Goal: Complete application form: Complete application form

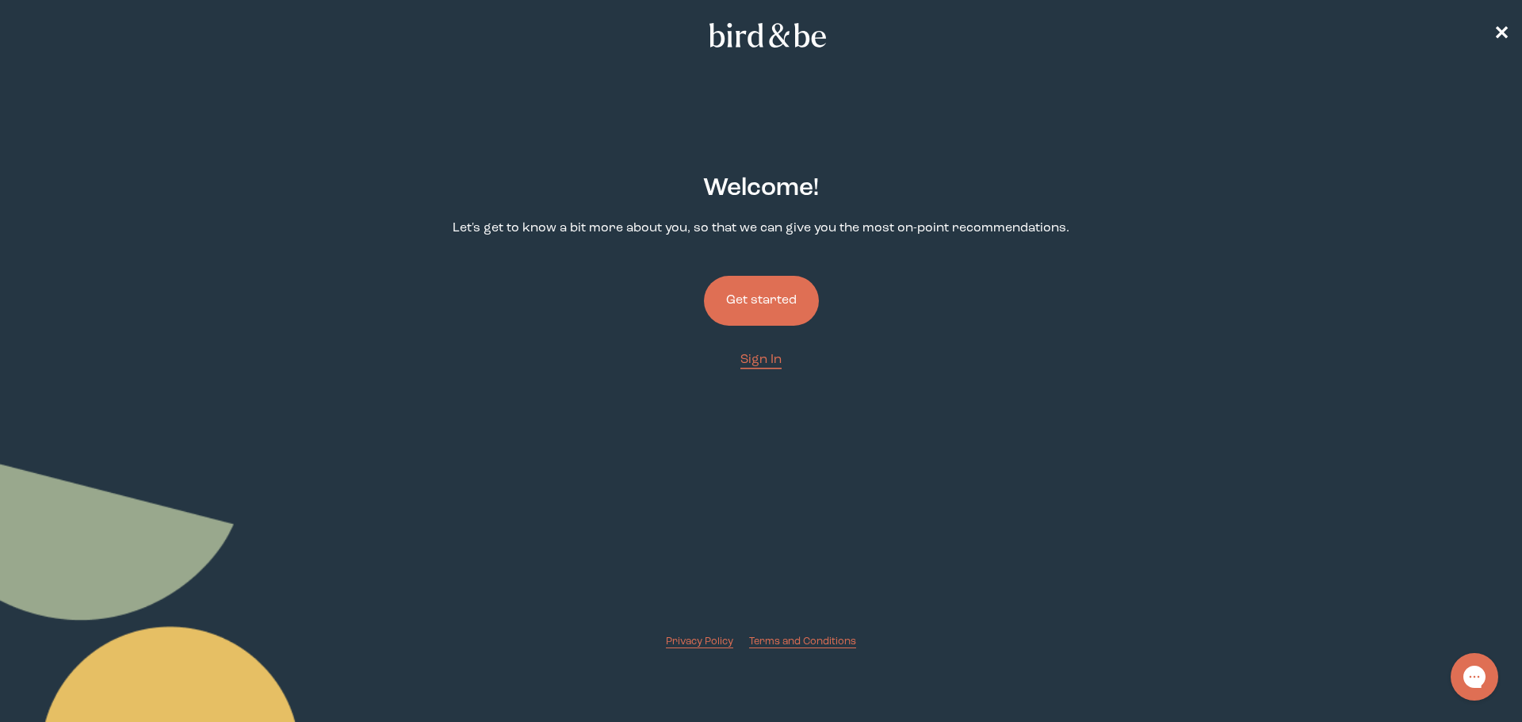
click at [766, 289] on button "Get started" at bounding box center [761, 301] width 115 height 50
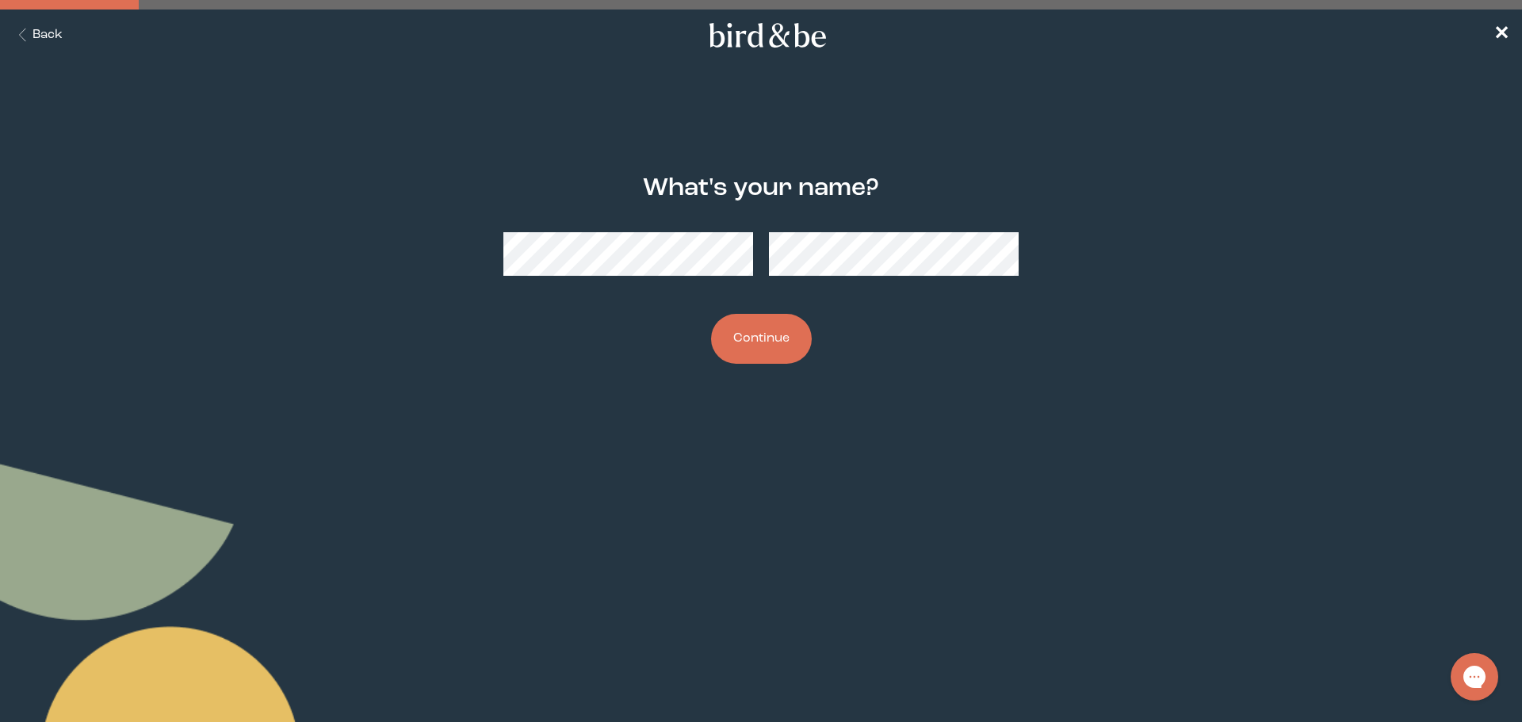
click at [774, 346] on button "Continue" at bounding box center [761, 339] width 101 height 50
click at [778, 328] on button "Continue" at bounding box center [761, 339] width 101 height 50
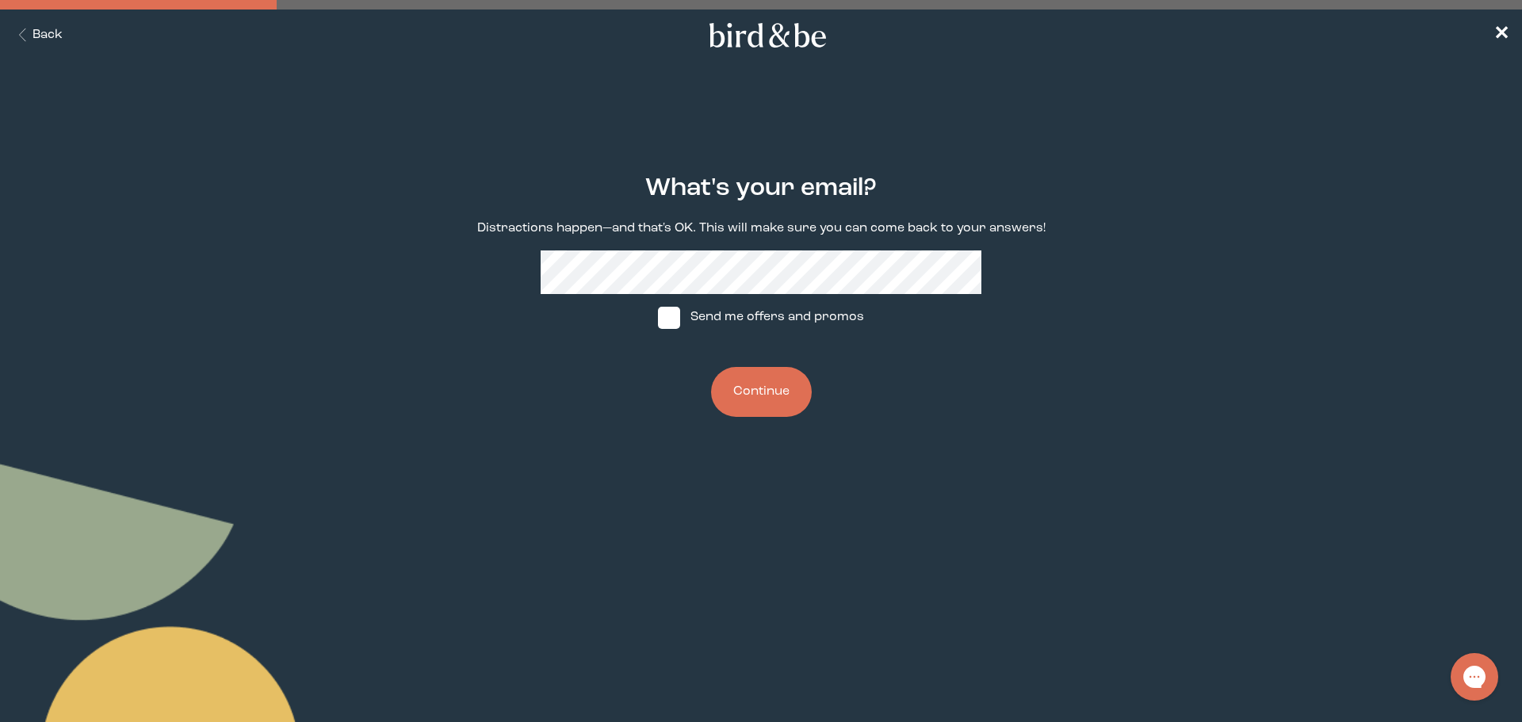
click at [755, 398] on button "Continue" at bounding box center [761, 392] width 101 height 50
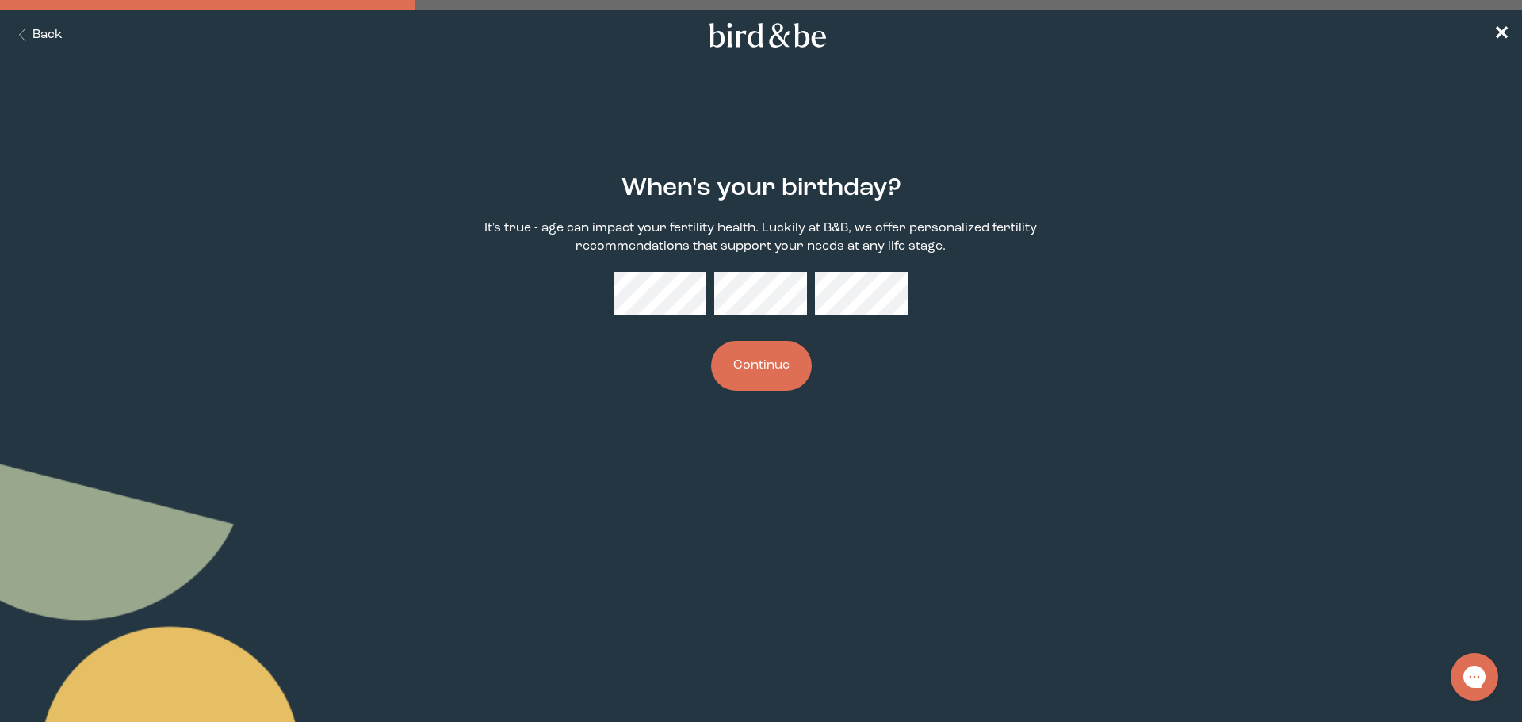
click at [774, 354] on button "Continue" at bounding box center [761, 366] width 101 height 50
click at [690, 289] on div at bounding box center [761, 294] width 294 height 44
click at [769, 373] on button "Continue" at bounding box center [761, 366] width 101 height 50
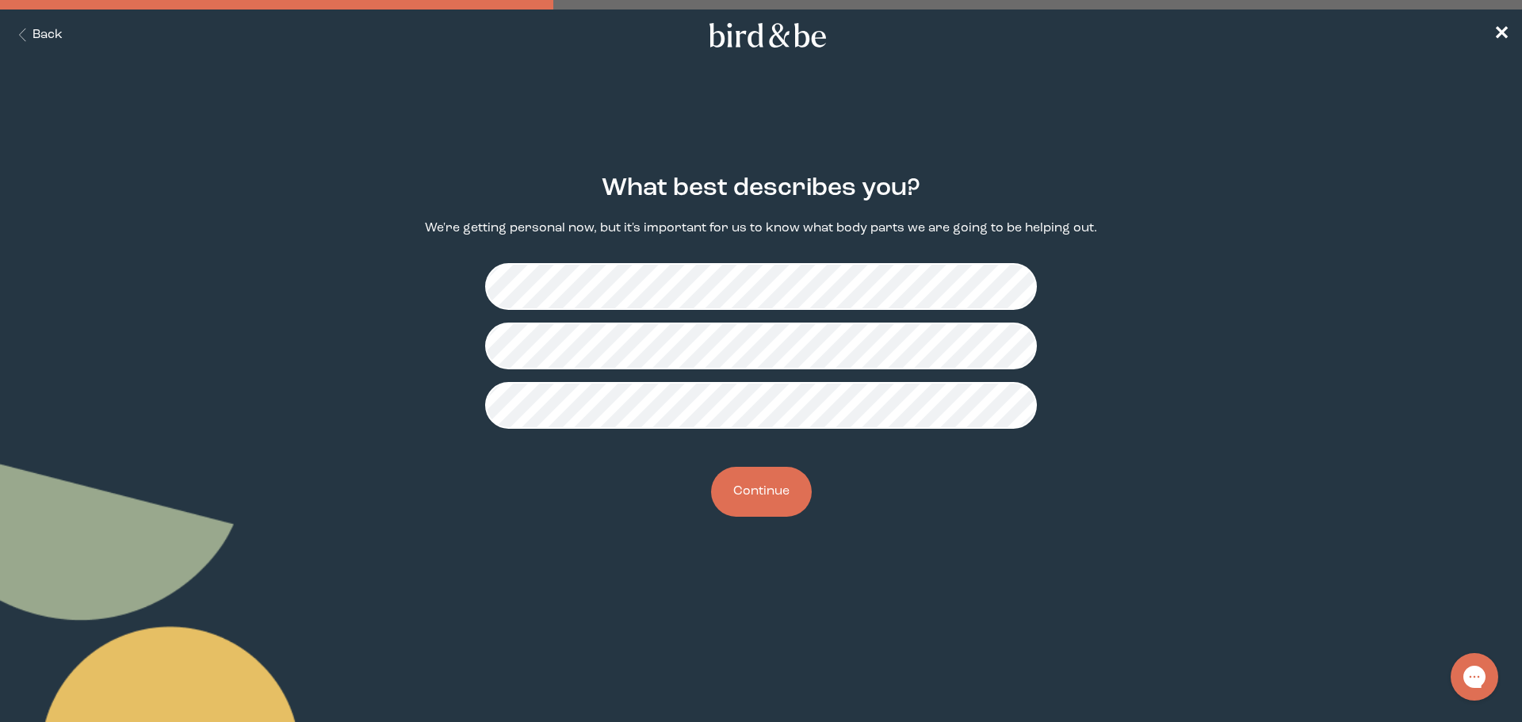
click at [789, 477] on button "Continue" at bounding box center [761, 492] width 101 height 50
click at [754, 483] on button "Continue" at bounding box center [761, 492] width 101 height 50
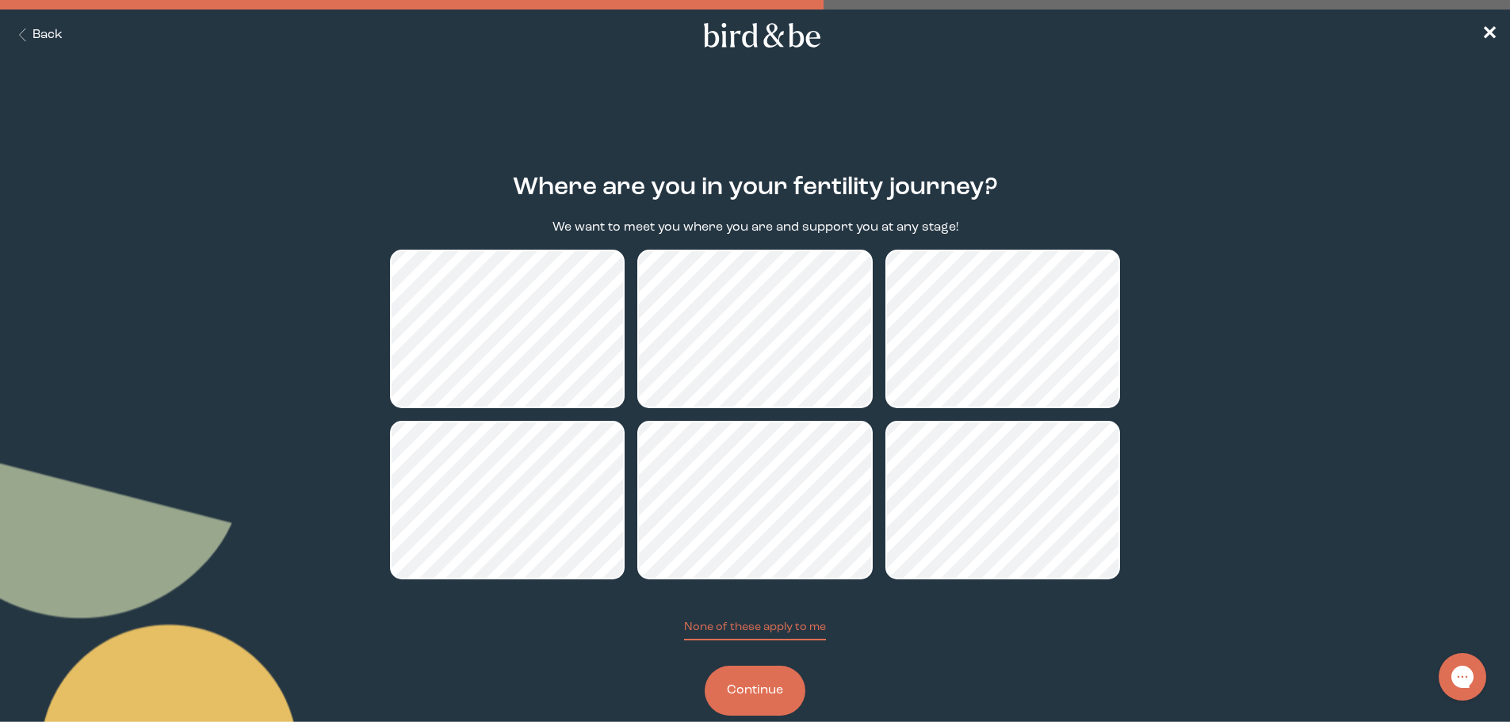
click at [792, 691] on button "Continue" at bounding box center [755, 691] width 101 height 50
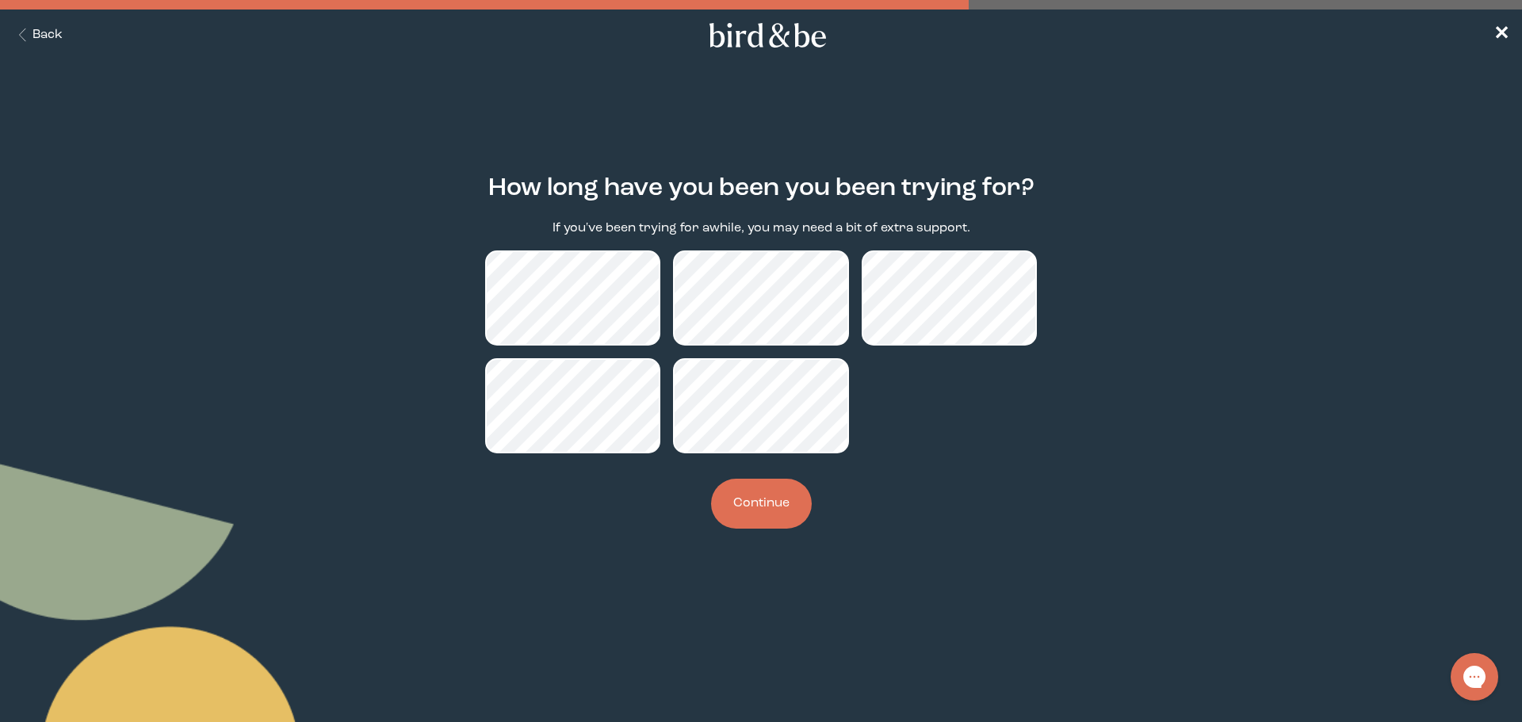
click at [775, 502] on button "Continue" at bounding box center [761, 504] width 101 height 50
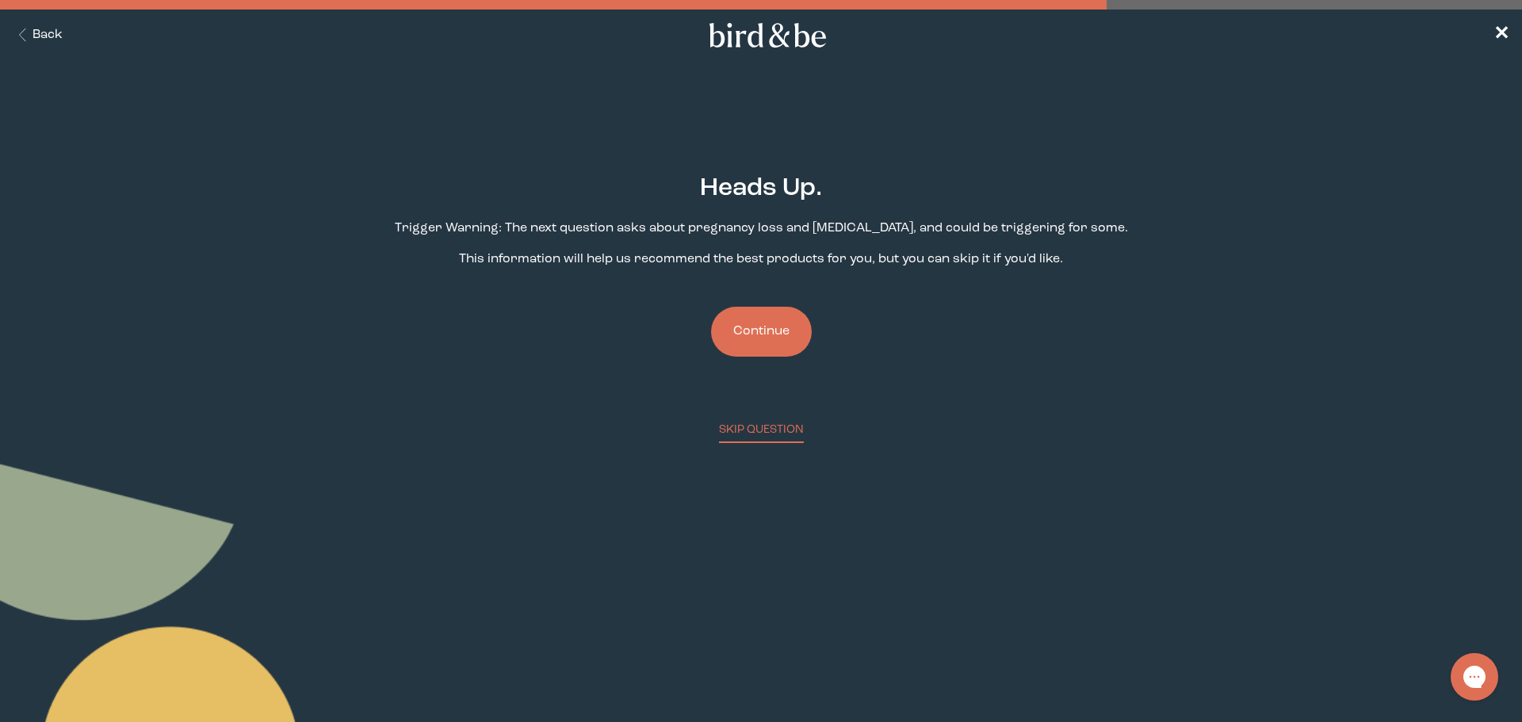
click at [754, 343] on button "Continue" at bounding box center [761, 332] width 101 height 50
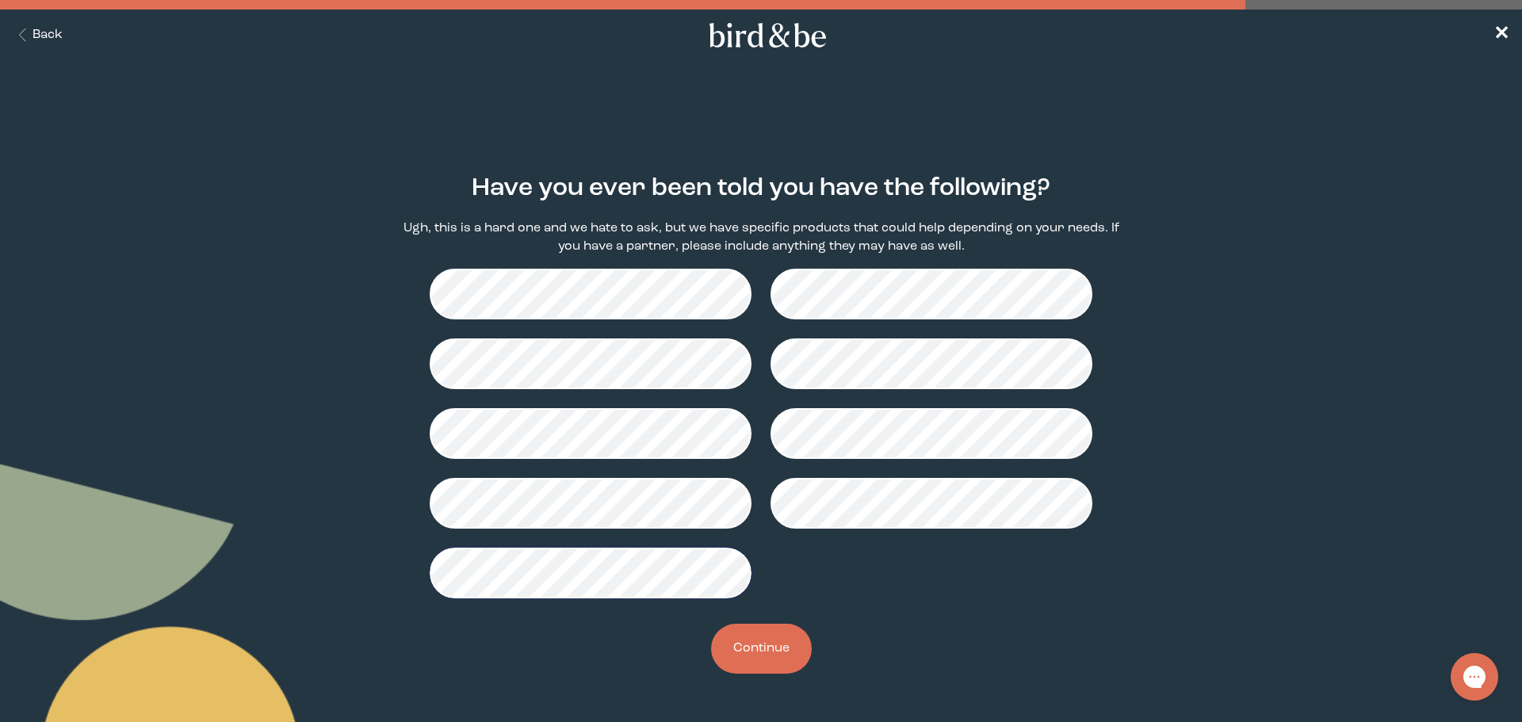
click at [763, 658] on button "Continue" at bounding box center [761, 649] width 101 height 50
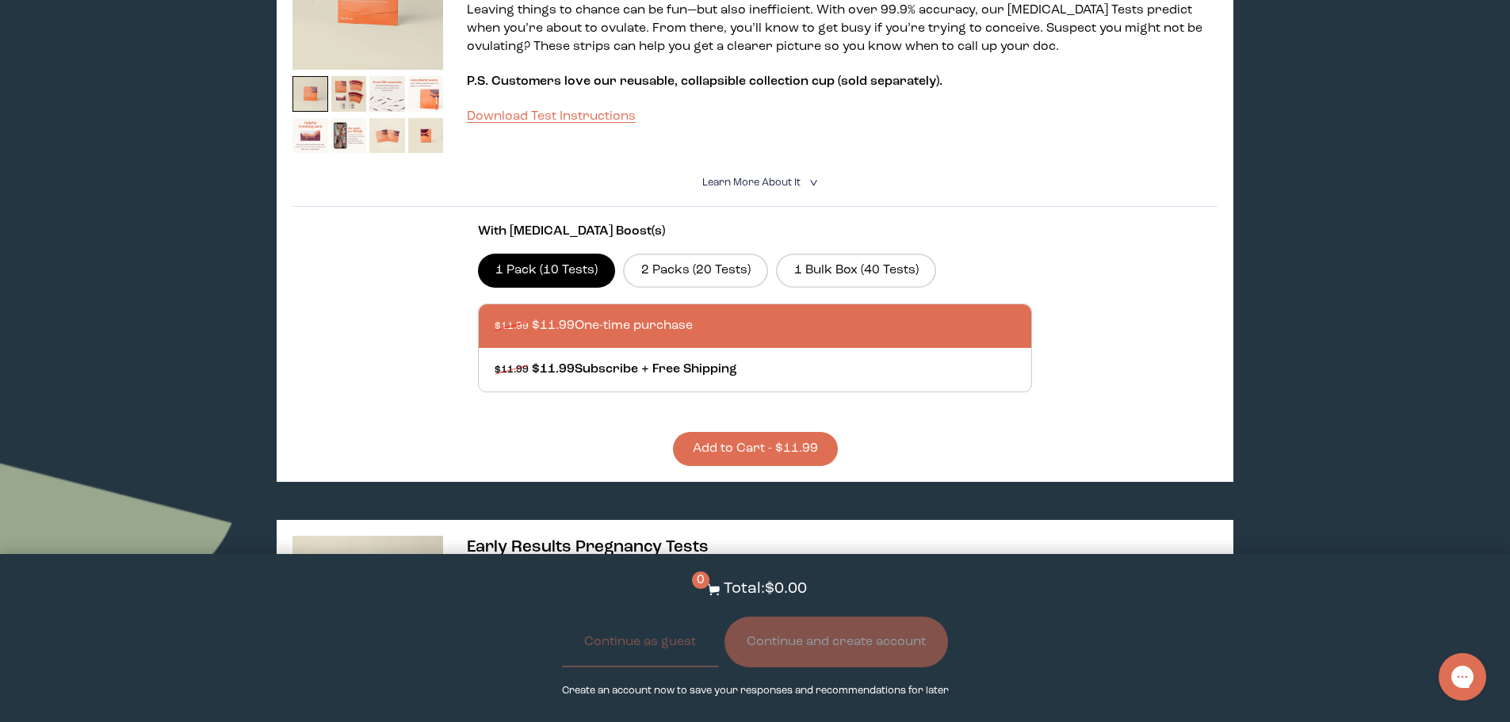
scroll to position [790, 0]
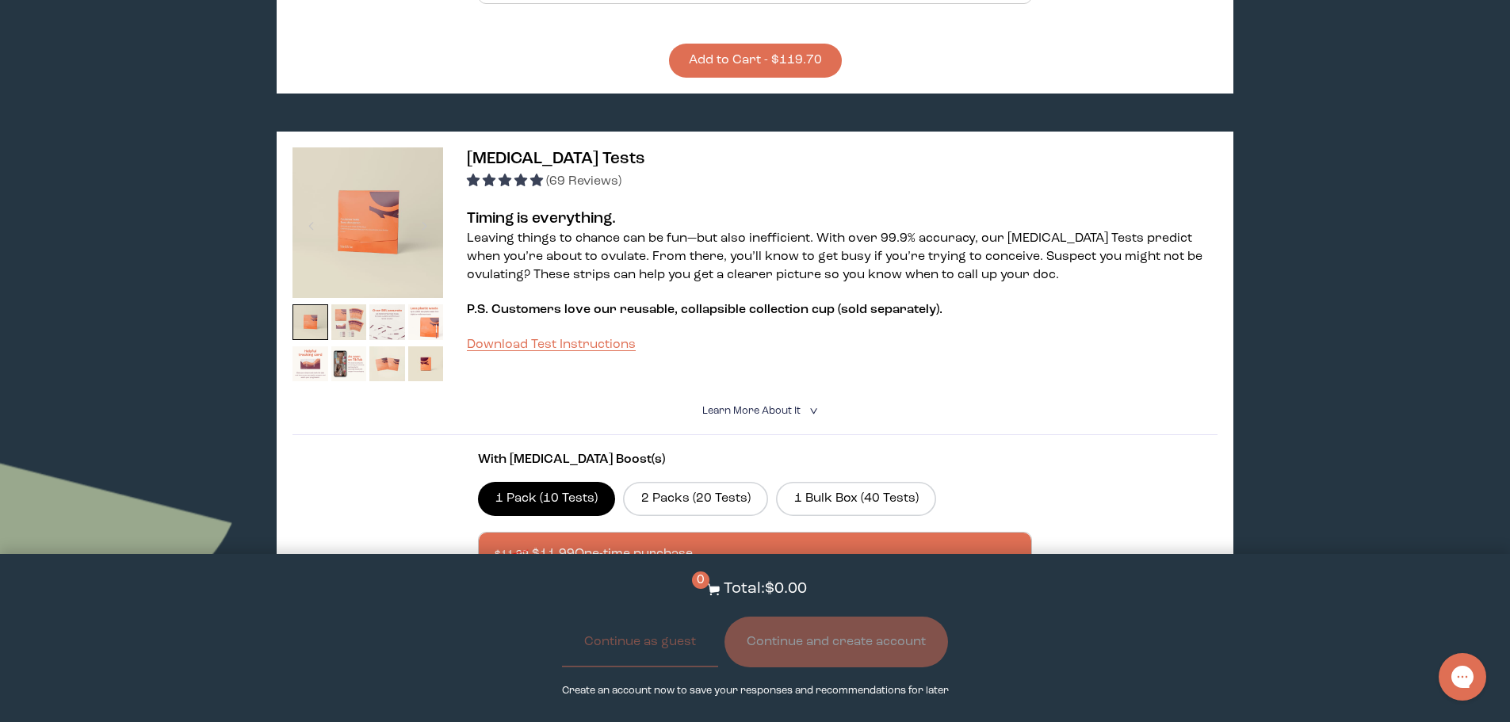
click at [348, 304] on img at bounding box center [349, 322] width 36 height 36
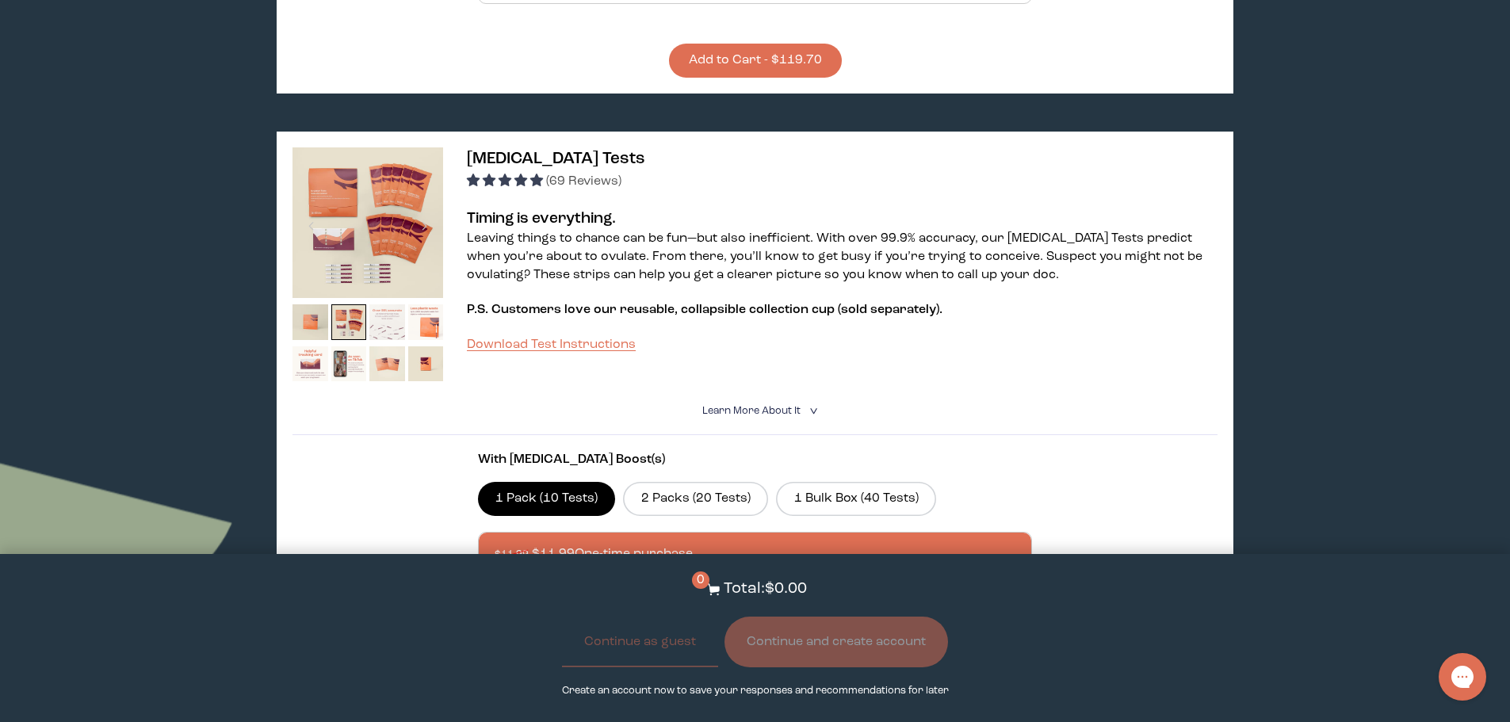
click at [385, 304] on img at bounding box center [387, 322] width 36 height 36
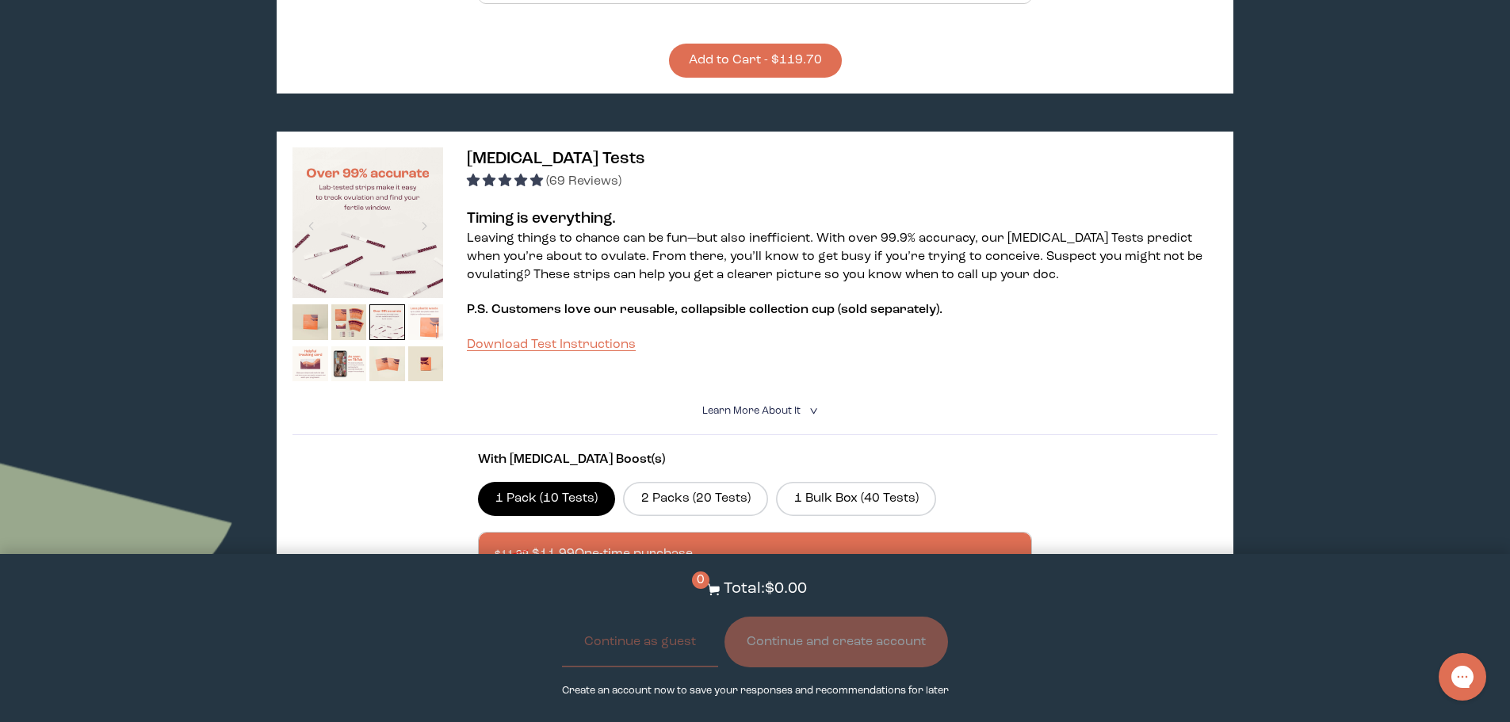
click at [432, 304] on img at bounding box center [426, 322] width 36 height 36
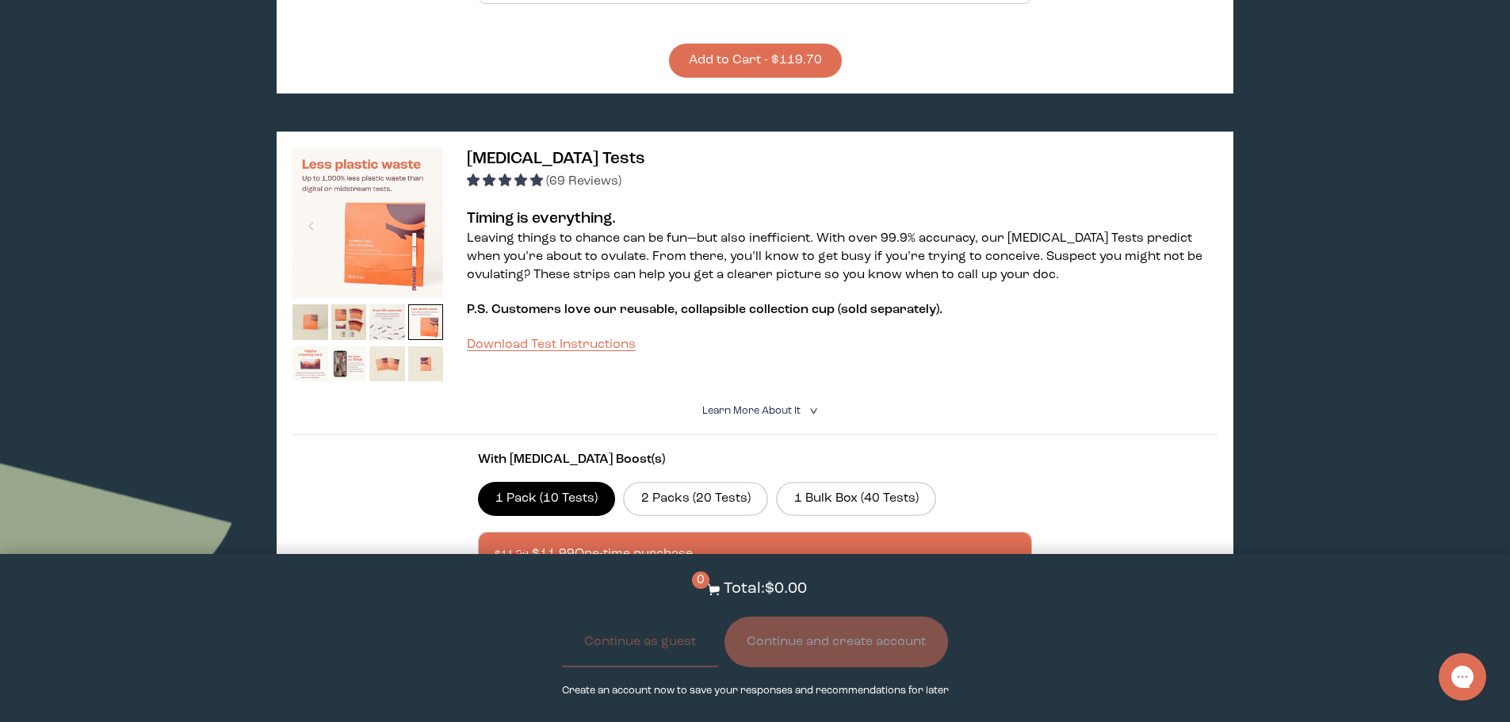
click at [438, 346] on img at bounding box center [426, 364] width 36 height 36
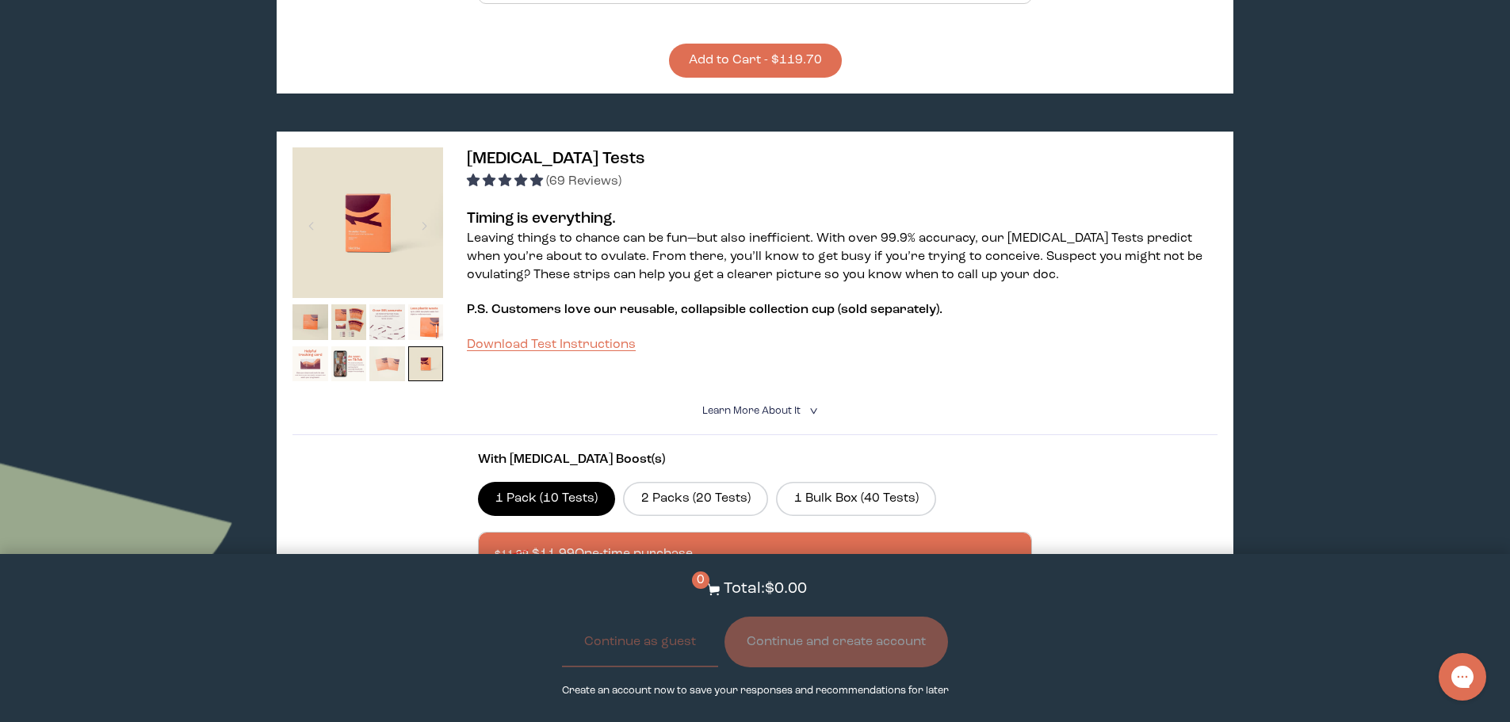
click at [385, 346] on img at bounding box center [387, 364] width 36 height 36
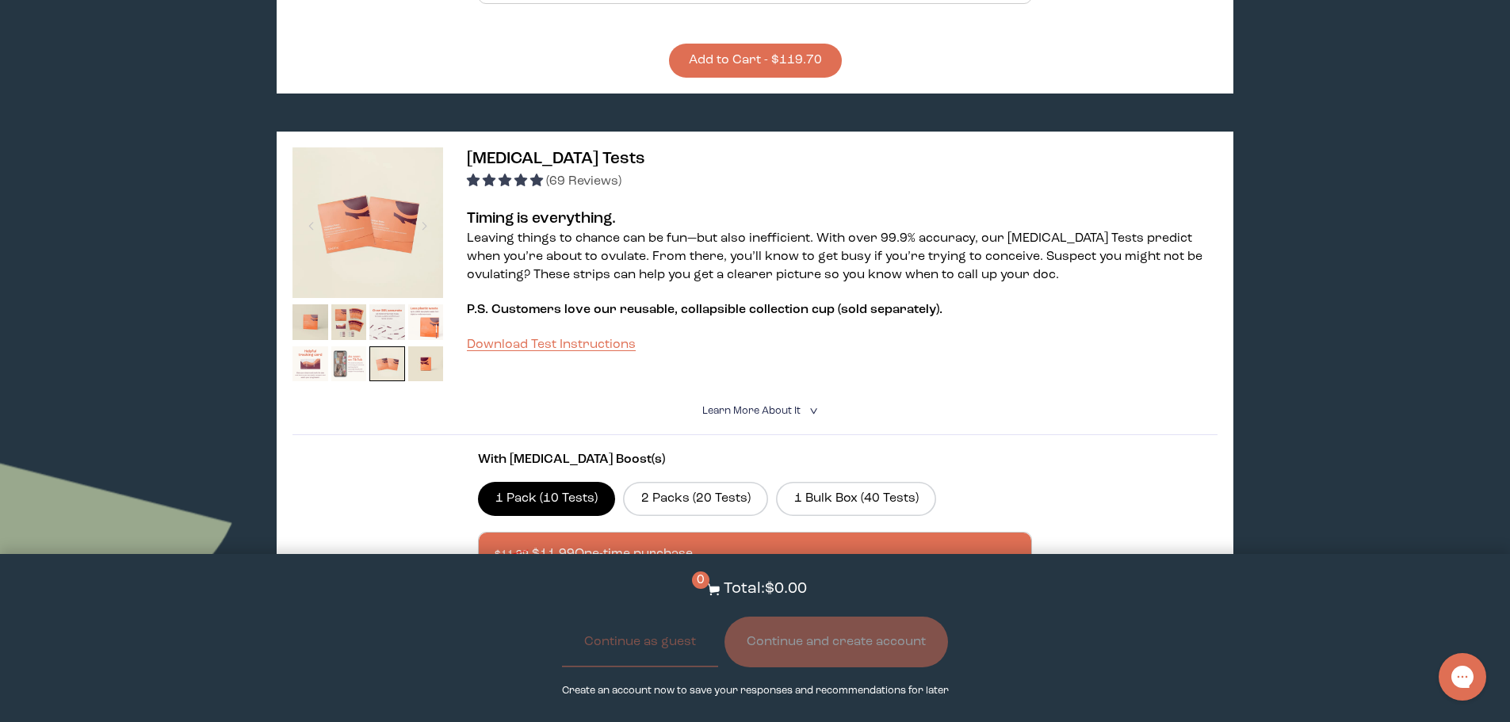
click at [349, 346] on img at bounding box center [349, 364] width 36 height 36
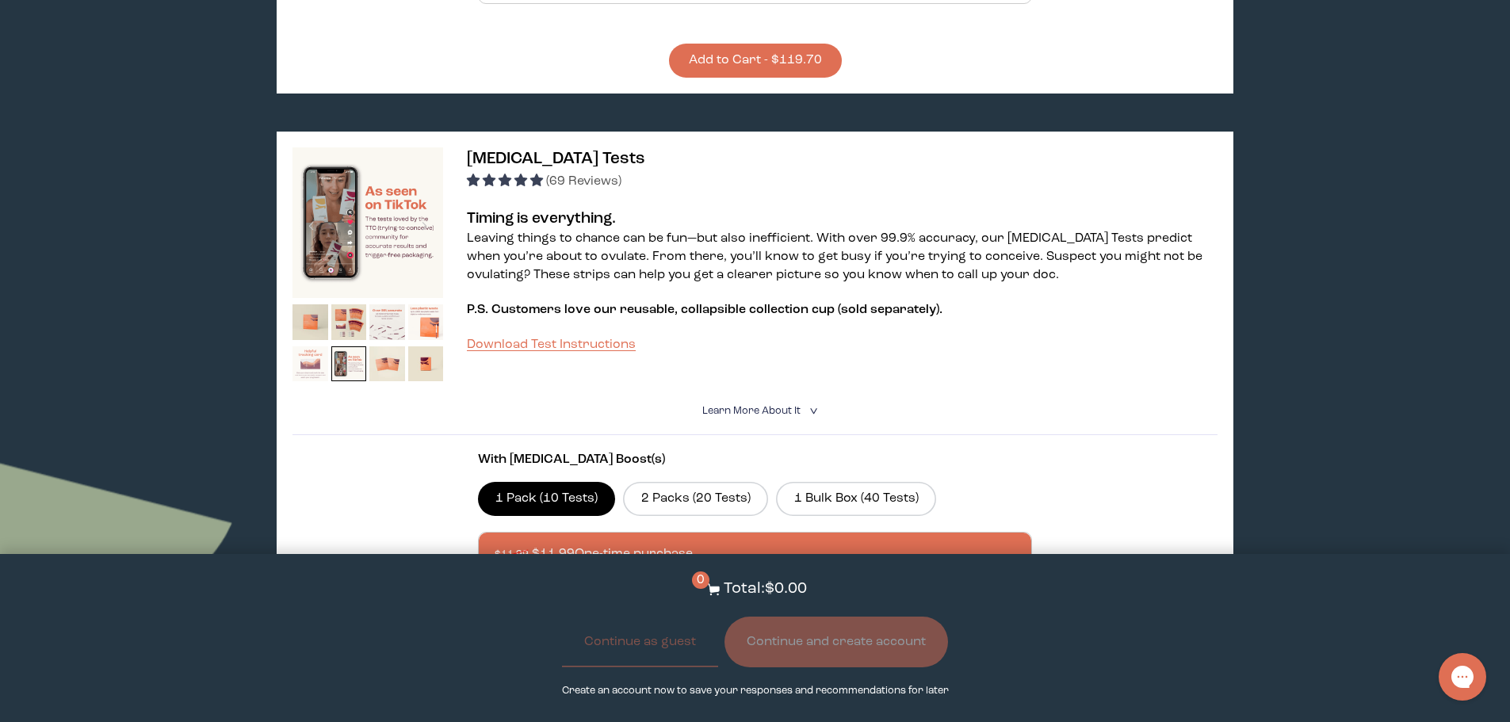
click at [311, 346] on img at bounding box center [311, 364] width 36 height 36
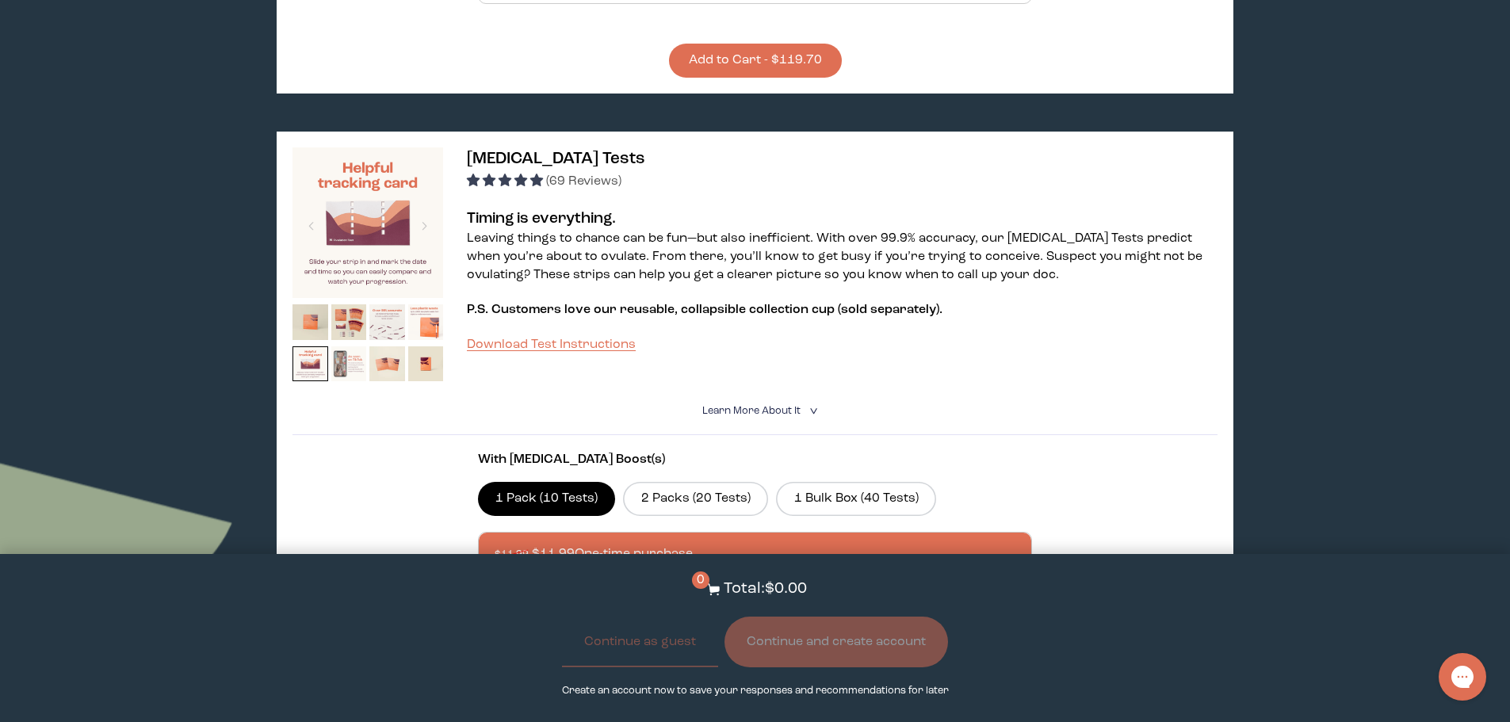
click at [342, 346] on img at bounding box center [349, 364] width 36 height 36
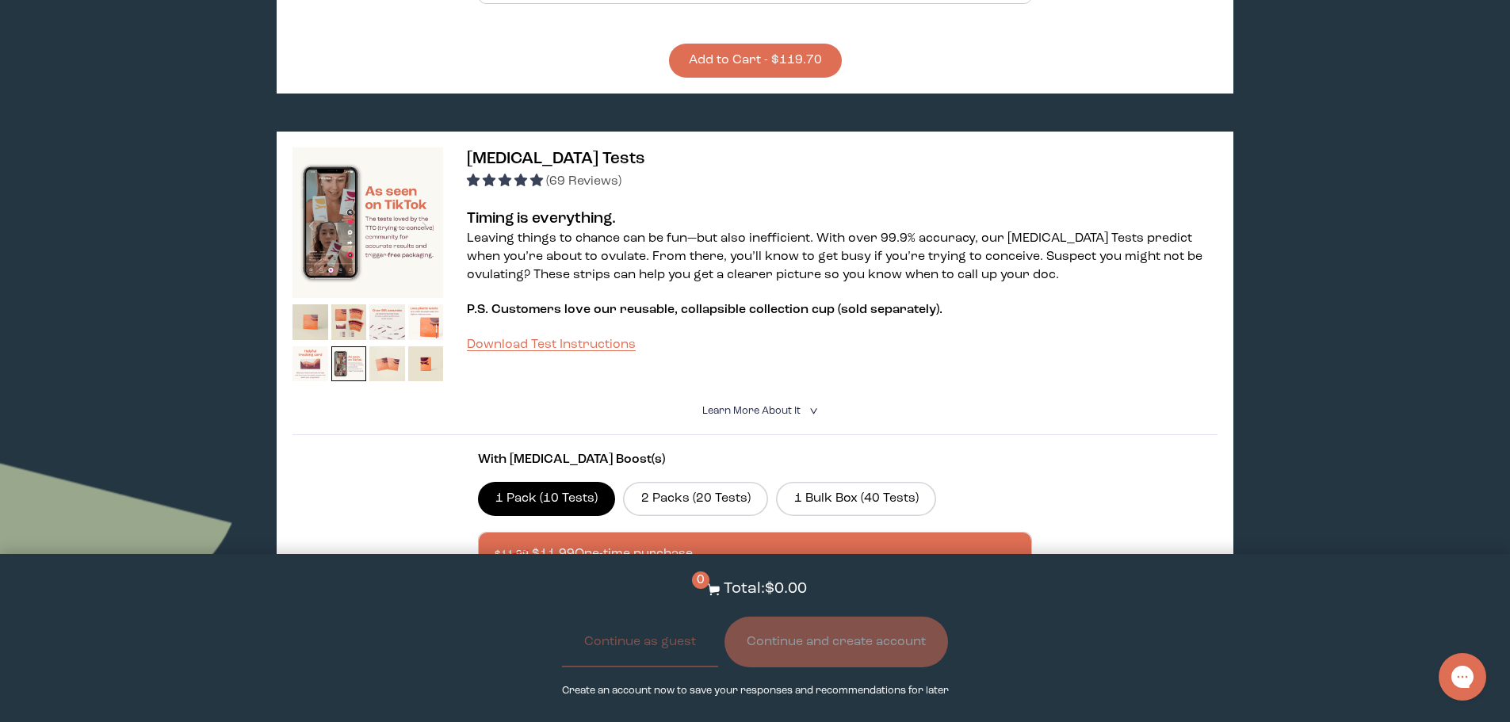
click at [572, 175] on span "(69 Reviews)" at bounding box center [583, 181] width 75 height 13
click at [404, 346] on img at bounding box center [387, 364] width 36 height 36
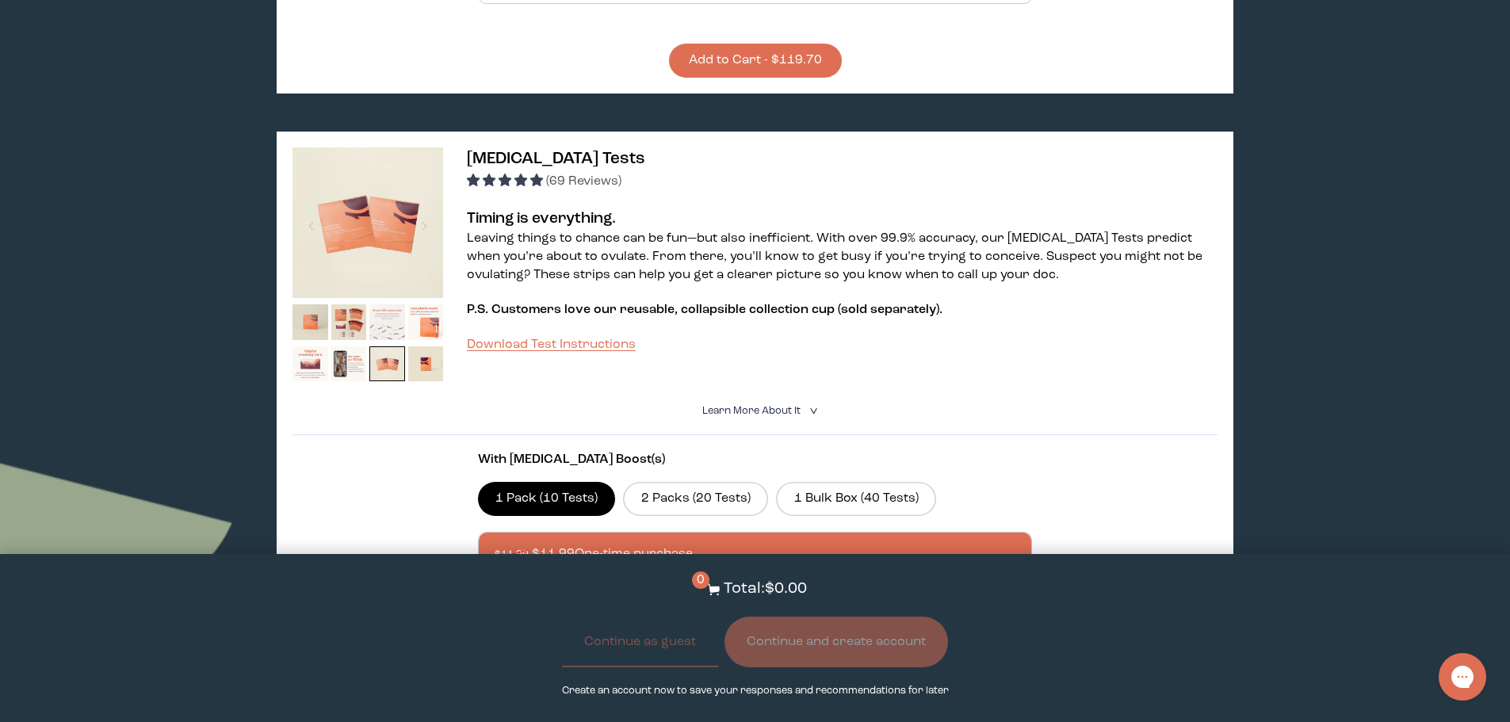
click at [387, 304] on img at bounding box center [387, 322] width 36 height 36
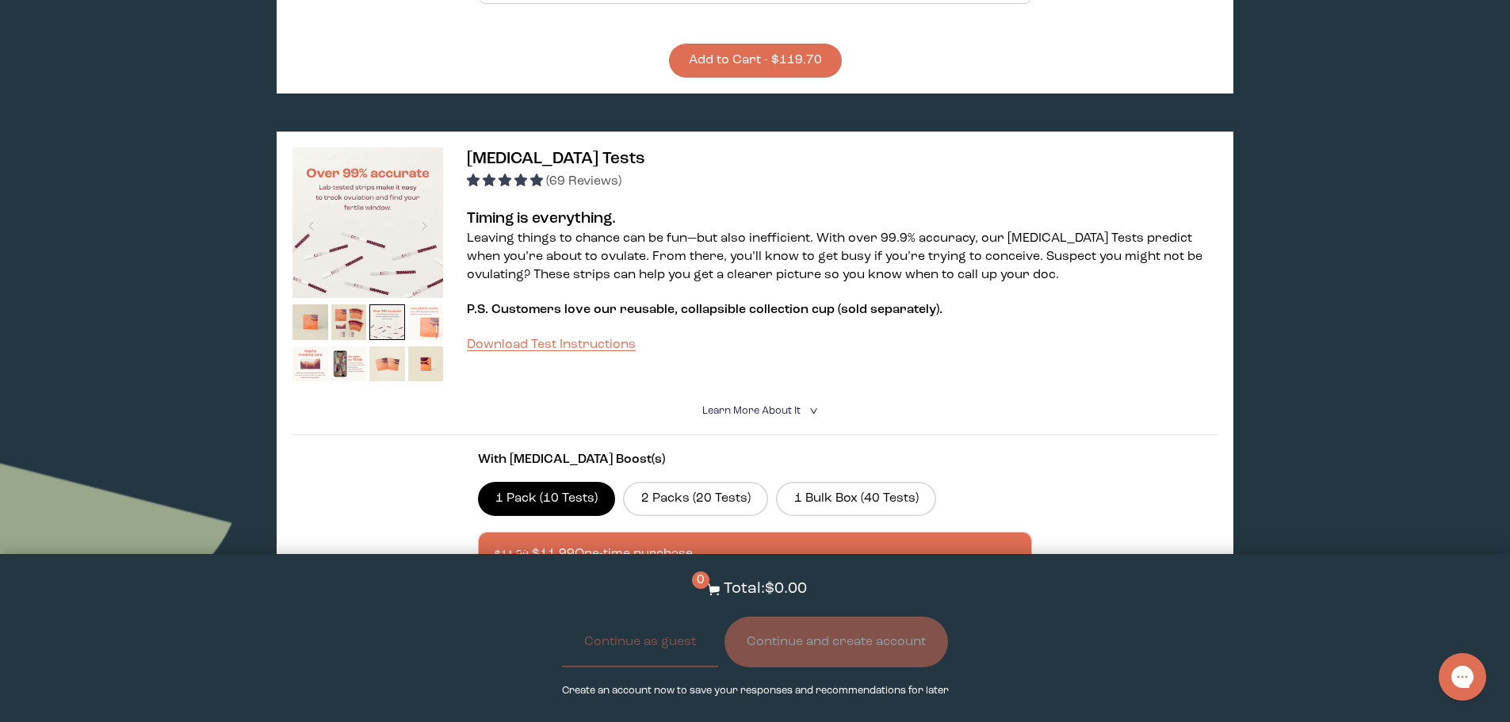
click at [426, 314] on img at bounding box center [426, 322] width 36 height 36
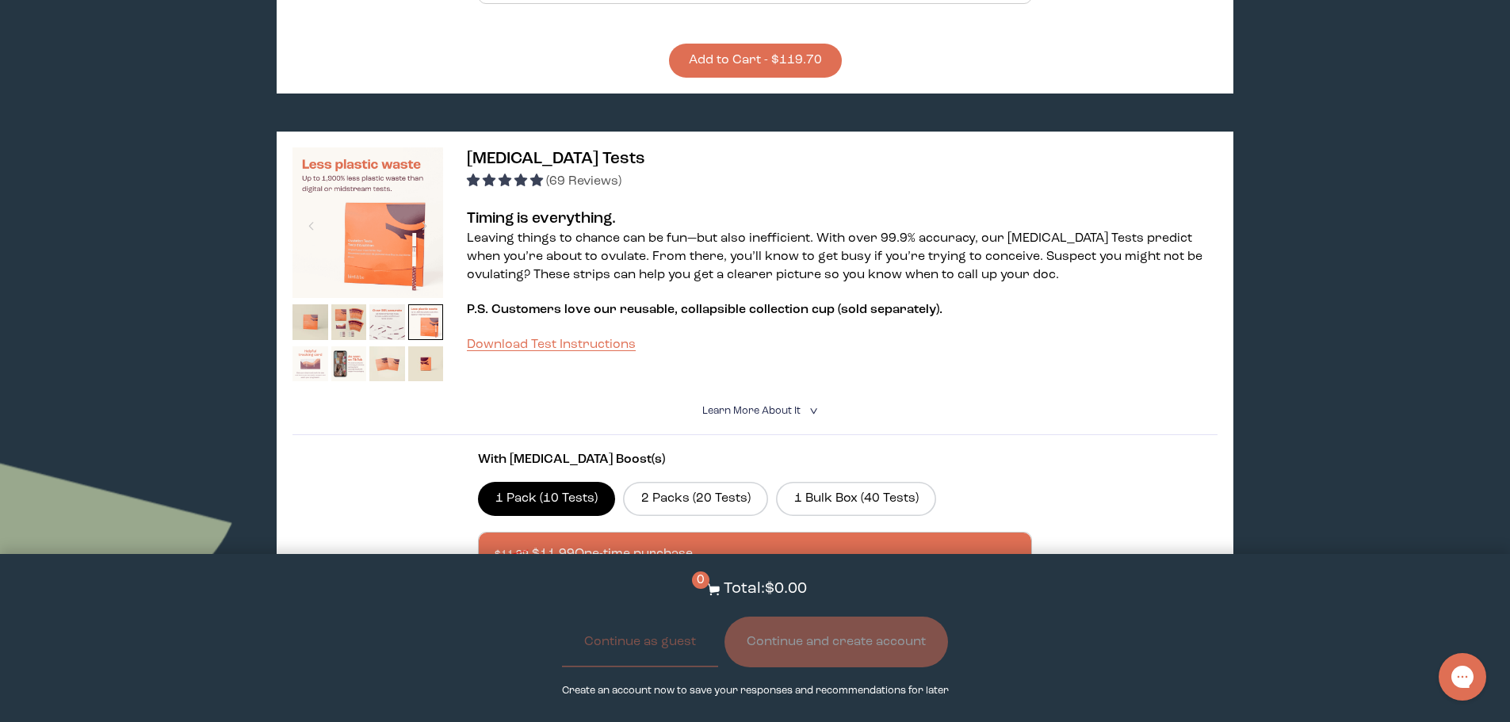
click at [320, 349] on img at bounding box center [311, 364] width 36 height 36
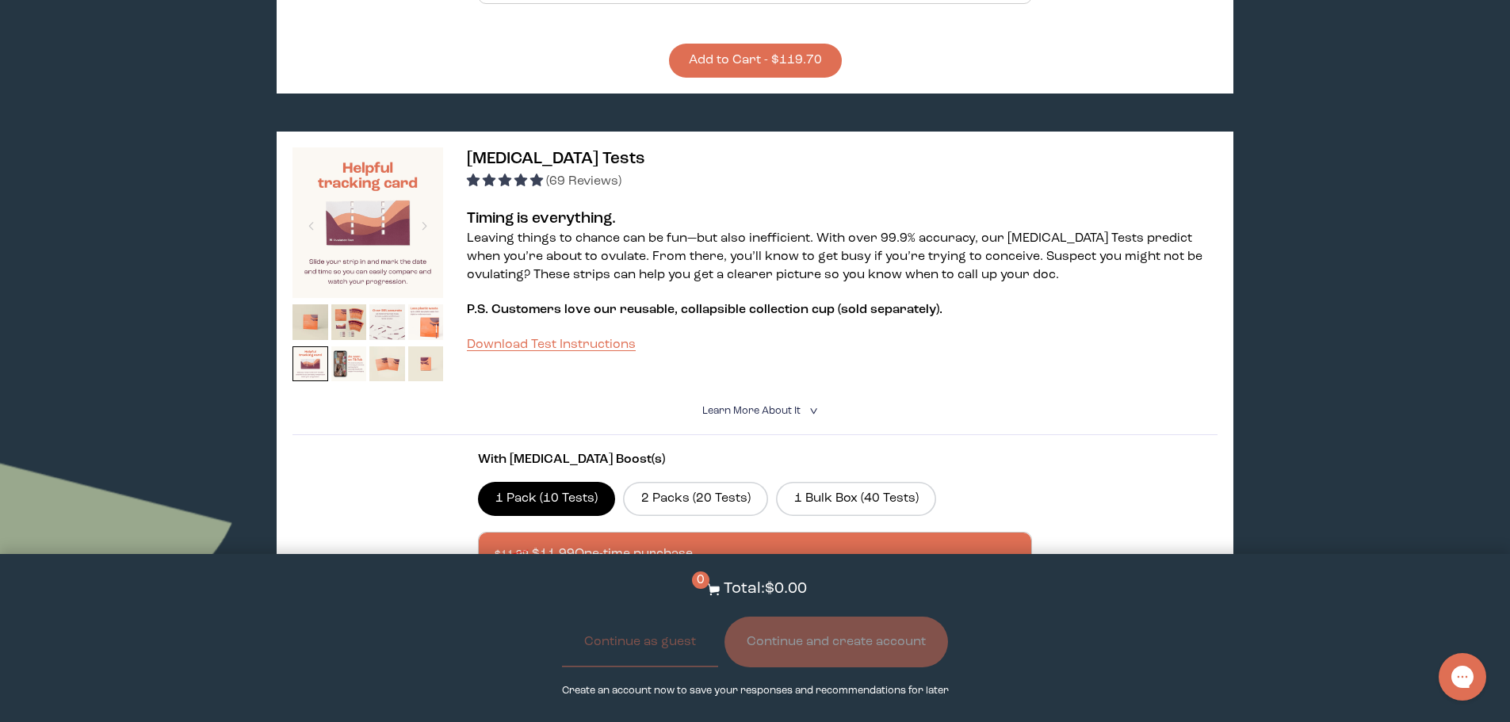
click at [427, 346] on img at bounding box center [426, 364] width 36 height 36
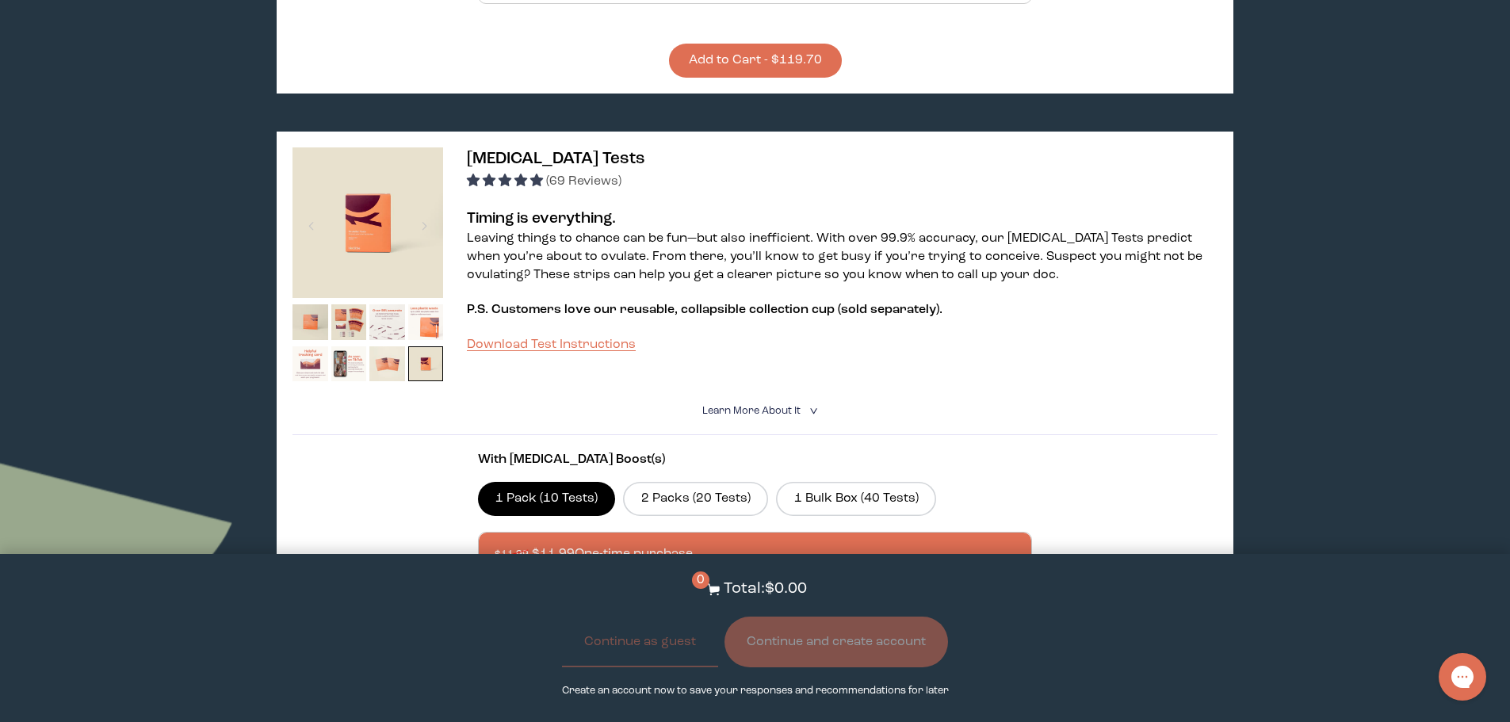
click at [369, 209] on img at bounding box center [368, 222] width 151 height 151
click at [423, 208] on div at bounding box center [424, 225] width 21 height 35
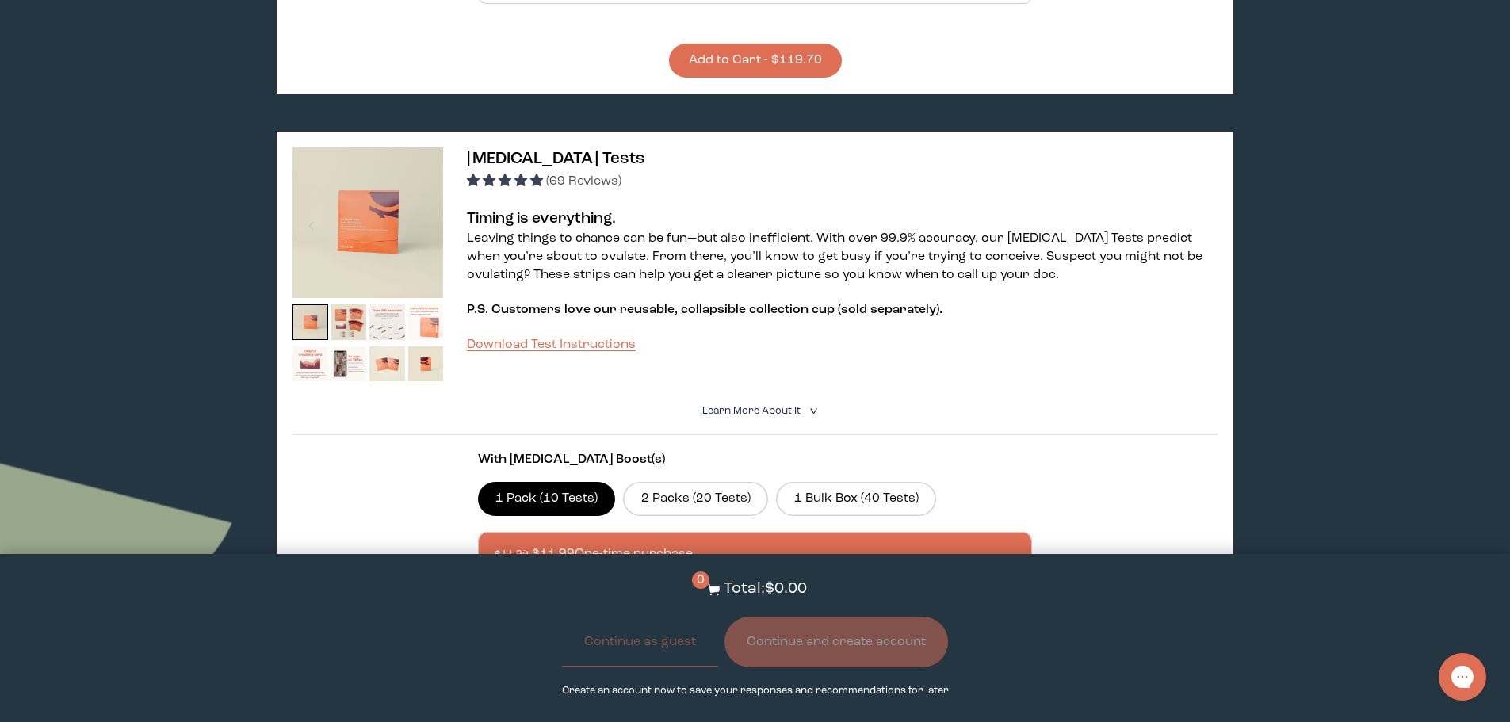
click at [431, 308] on img at bounding box center [426, 322] width 36 height 36
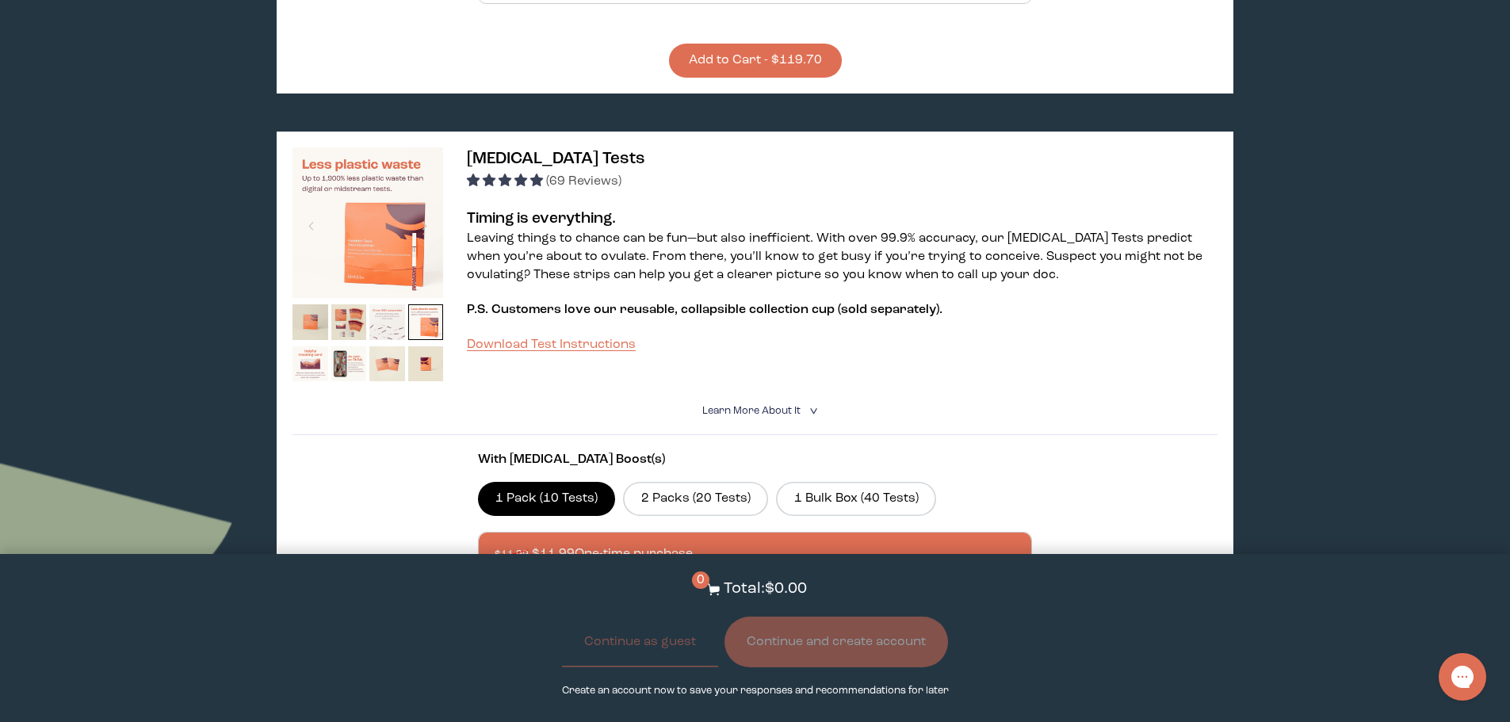
click at [384, 304] on img at bounding box center [387, 322] width 36 height 36
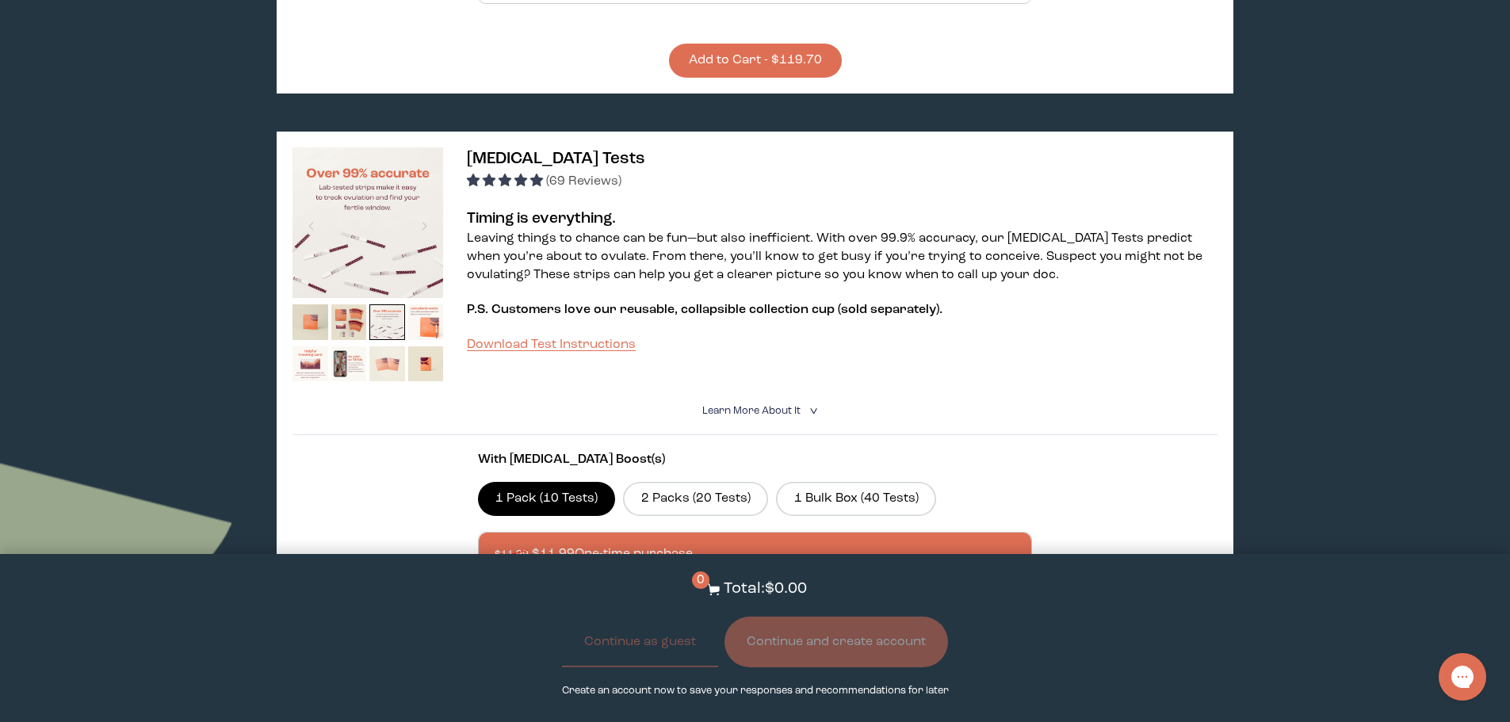
click at [387, 354] on img at bounding box center [387, 364] width 36 height 36
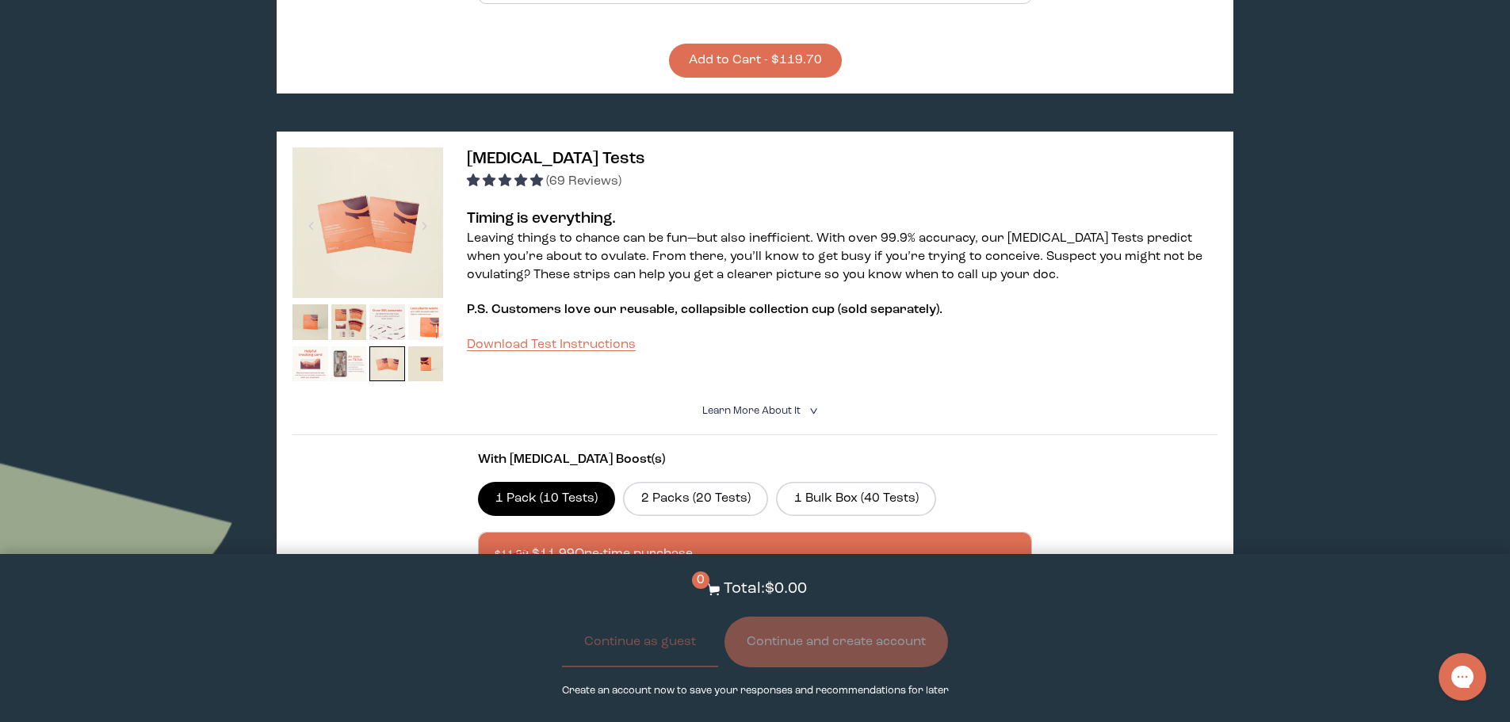
click at [350, 353] on img at bounding box center [349, 364] width 36 height 36
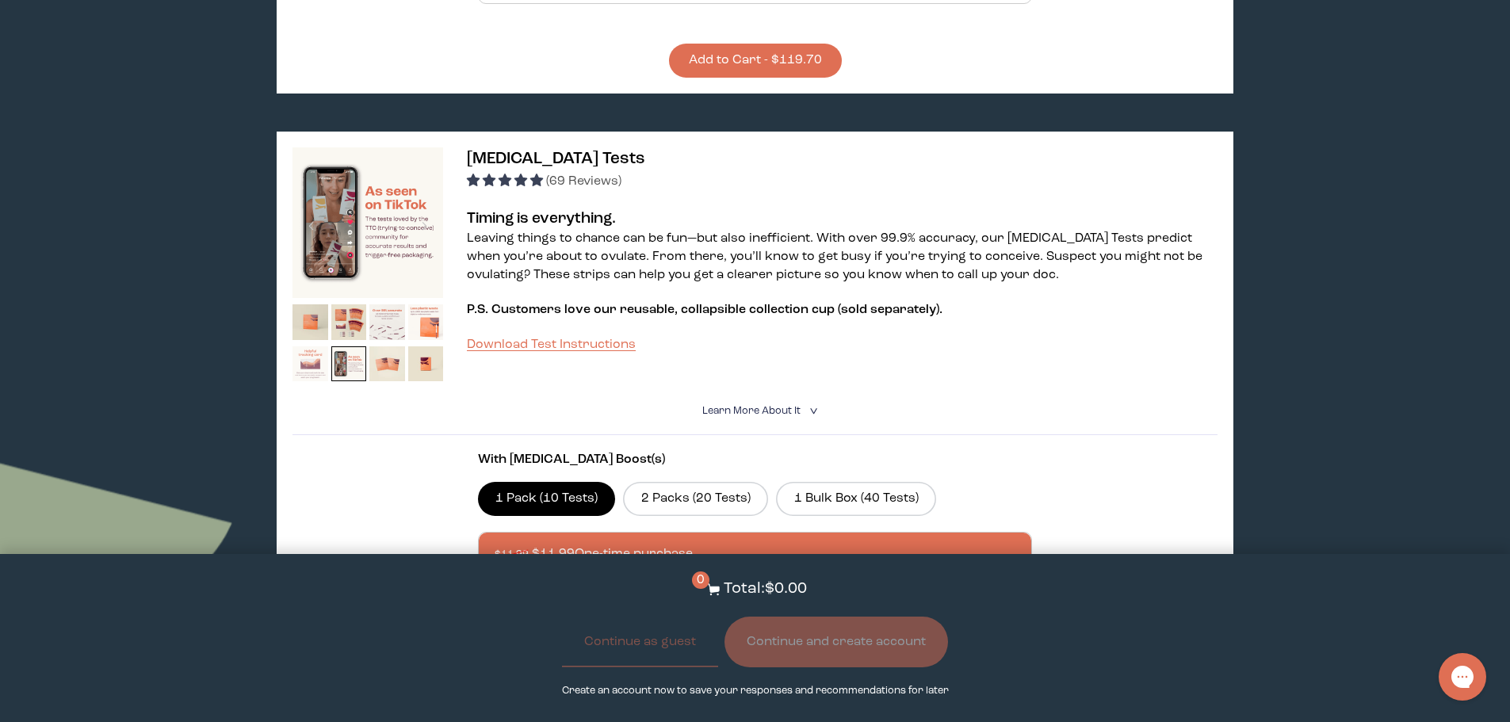
click at [321, 346] on img at bounding box center [311, 364] width 36 height 36
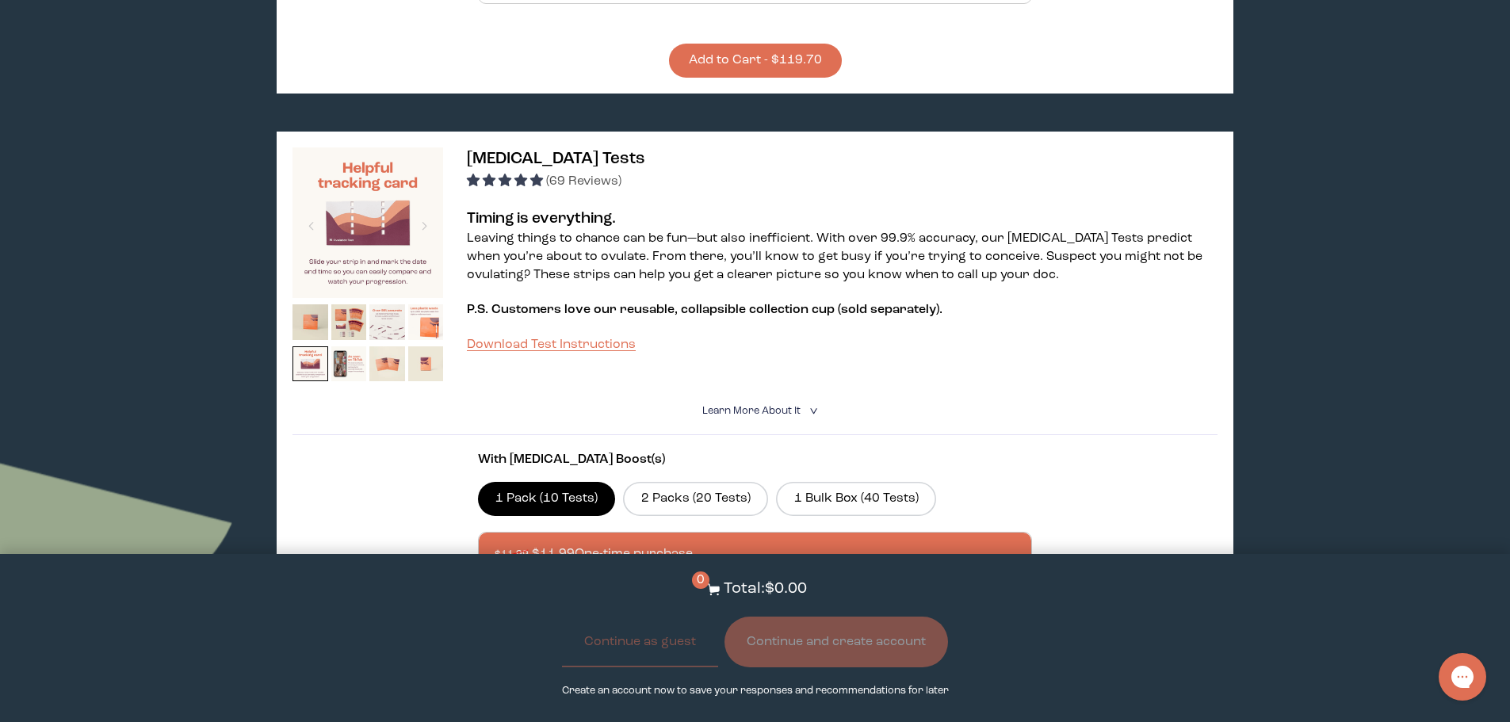
click at [428, 346] on img at bounding box center [426, 364] width 36 height 36
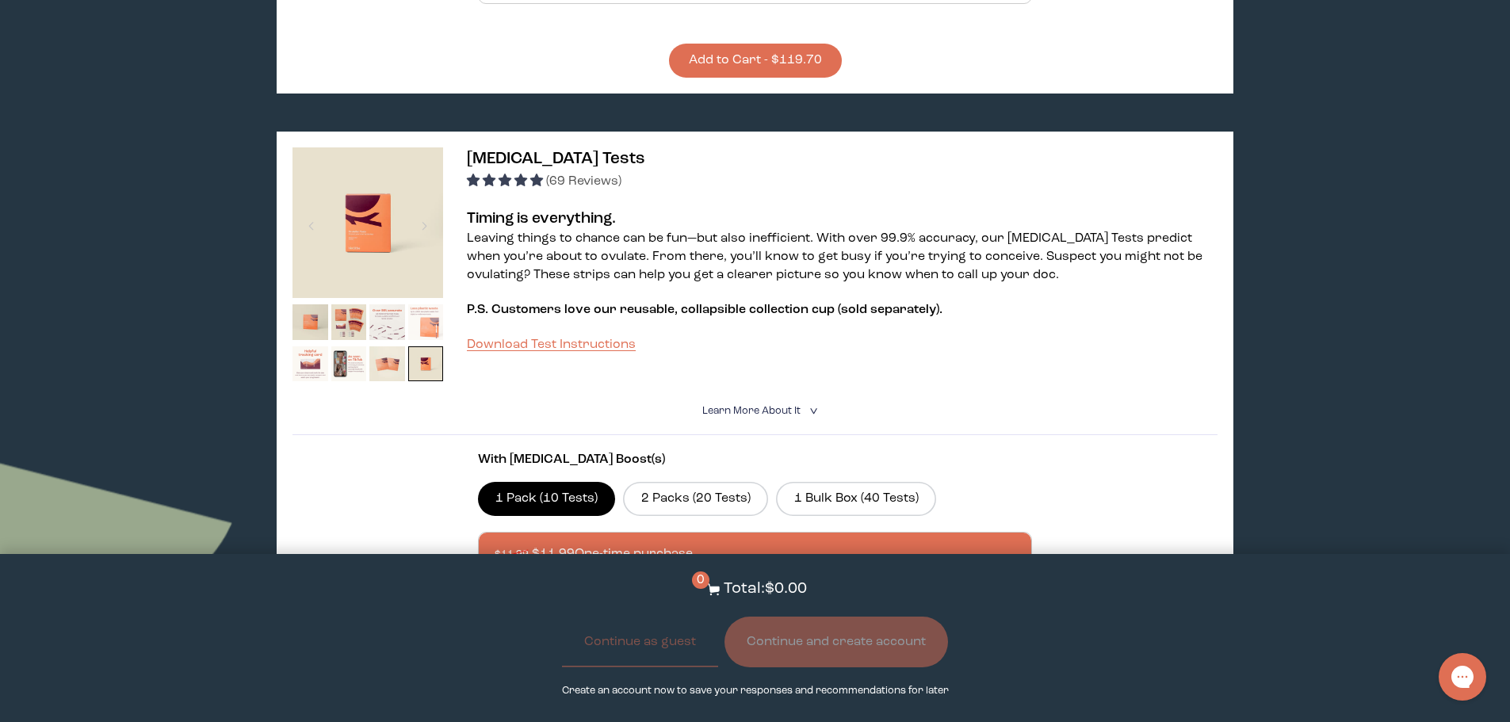
click at [420, 304] on img at bounding box center [426, 322] width 36 height 36
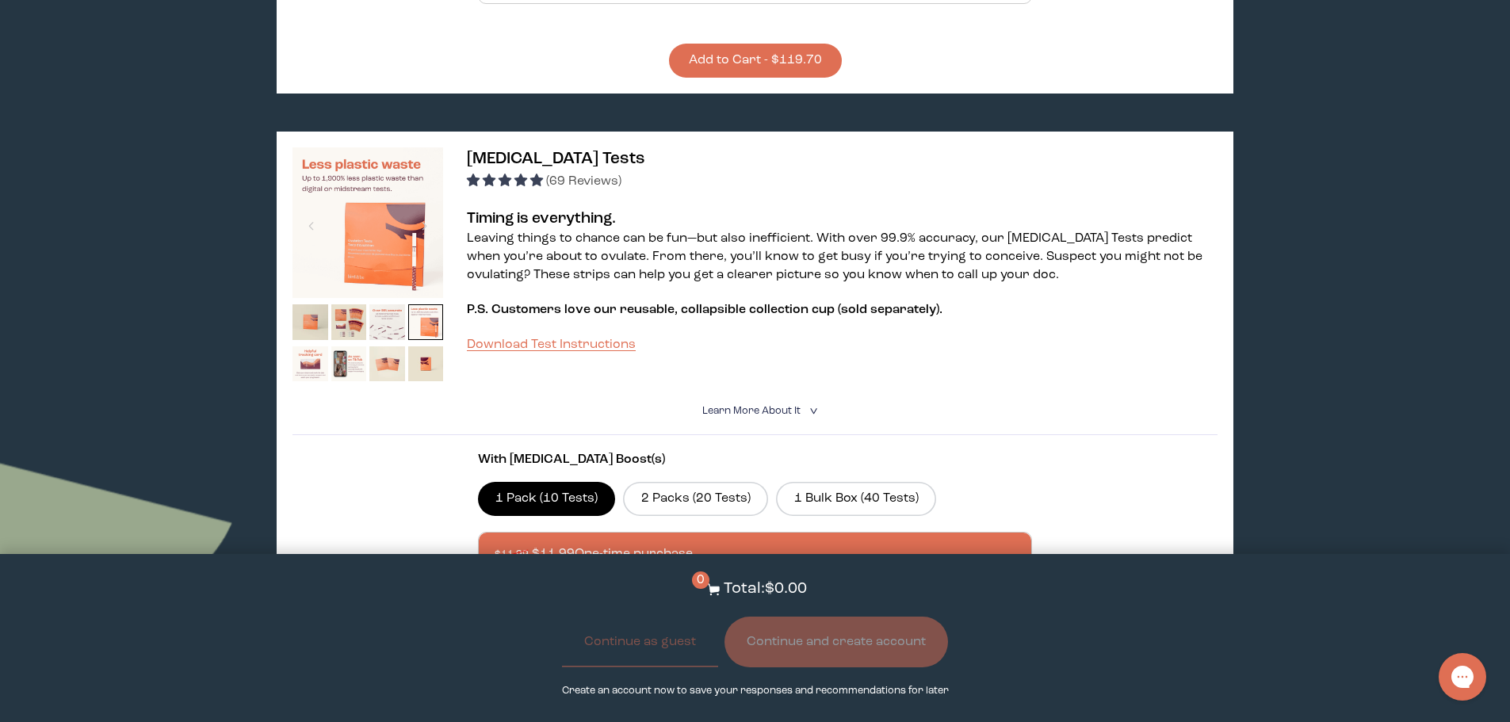
click at [404, 193] on img at bounding box center [368, 222] width 151 height 151
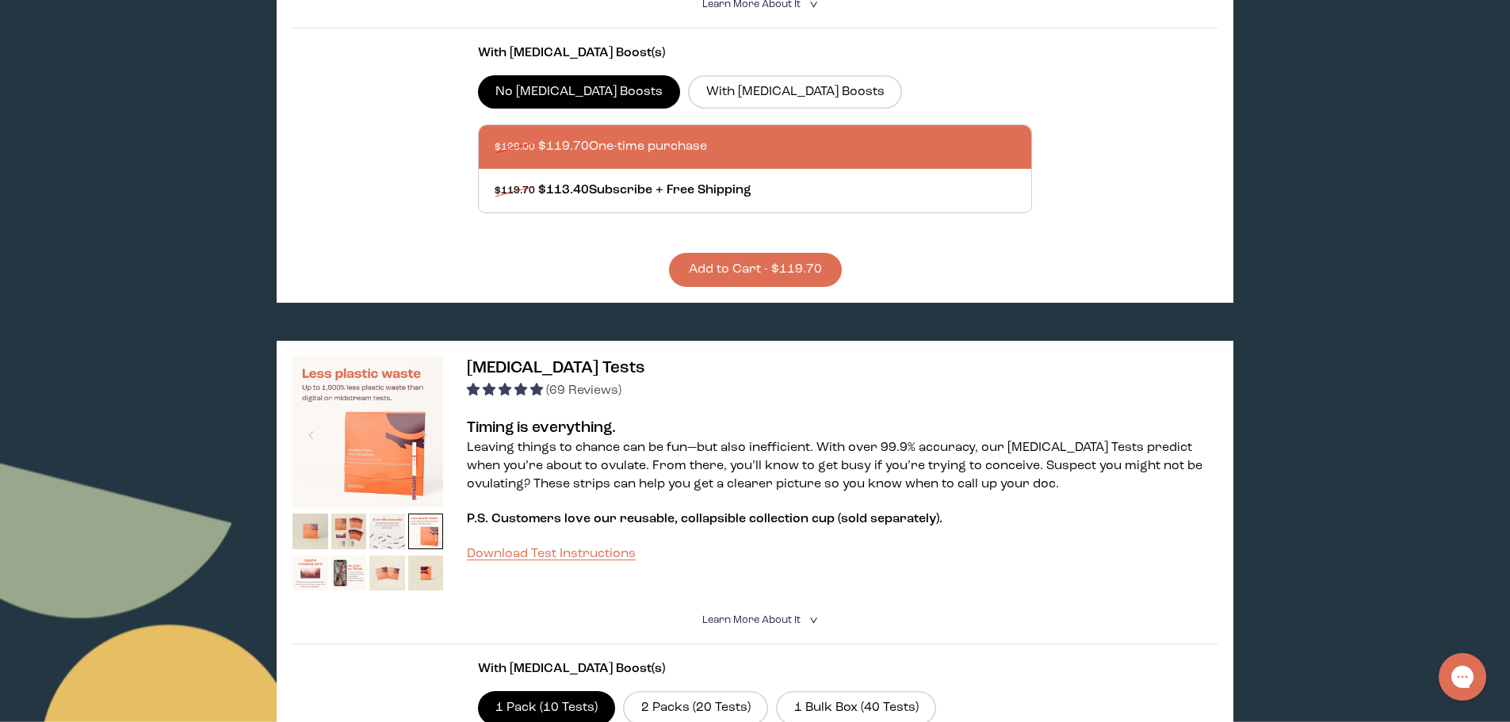
scroll to position [0, 0]
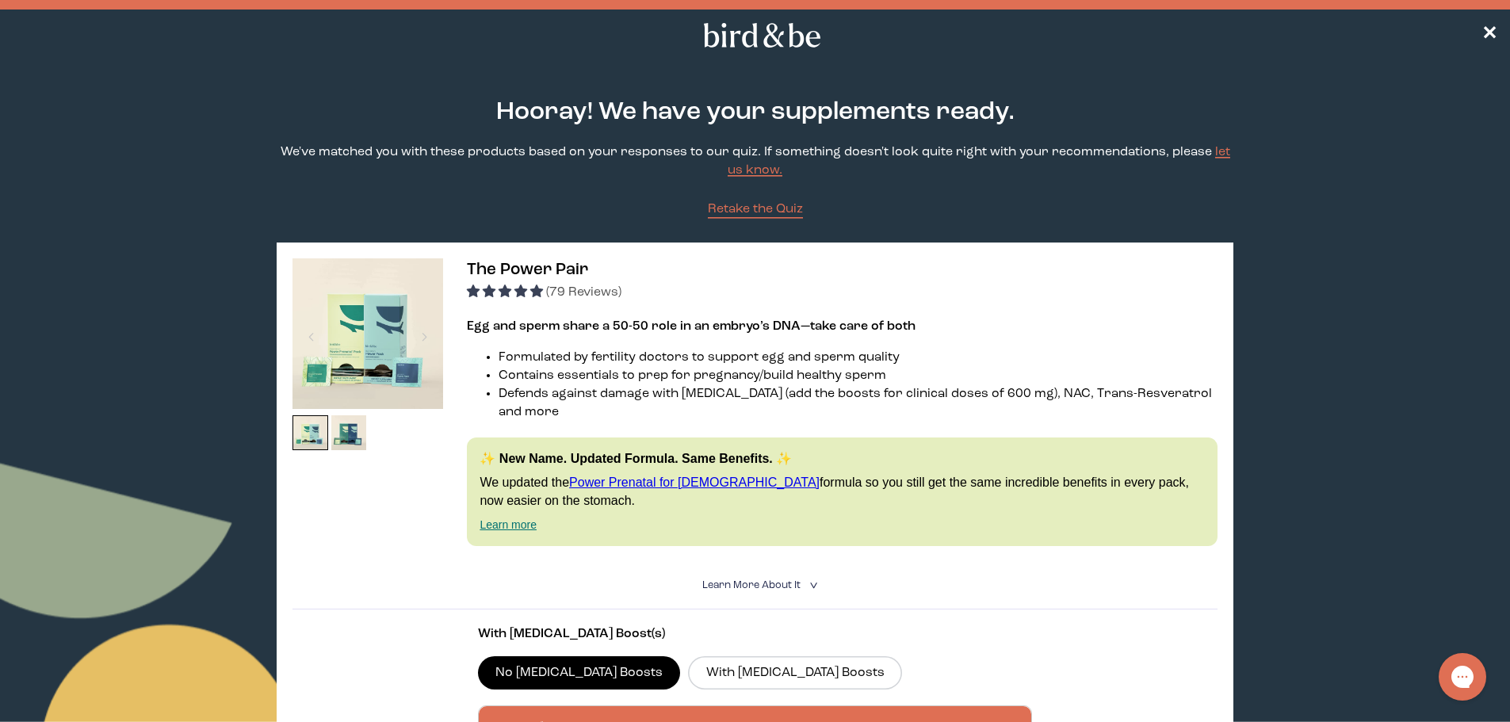
click at [1500, 32] on nav "✕" at bounding box center [755, 35] width 1510 height 51
click at [1493, 32] on span "✕" at bounding box center [1490, 35] width 16 height 19
